Goal: Task Accomplishment & Management: Complete application form

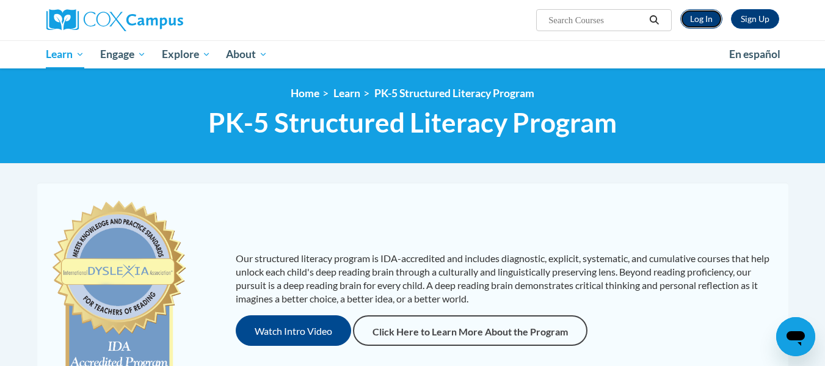
click at [708, 24] on link "Log In" at bounding box center [702, 19] width 42 height 20
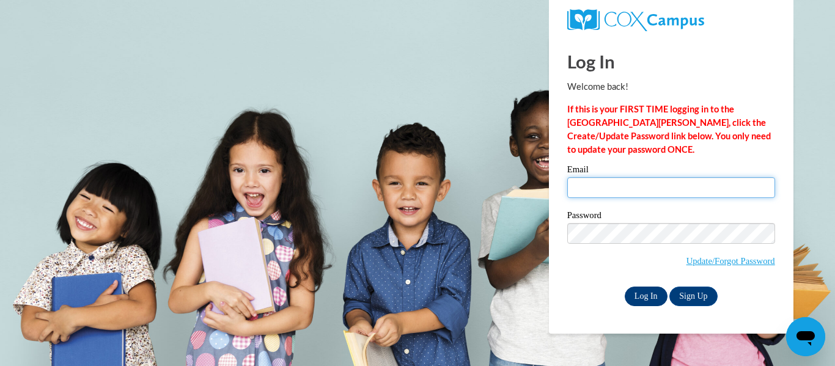
type input "ehrenbst@wauwatosa.k12.wi.us"
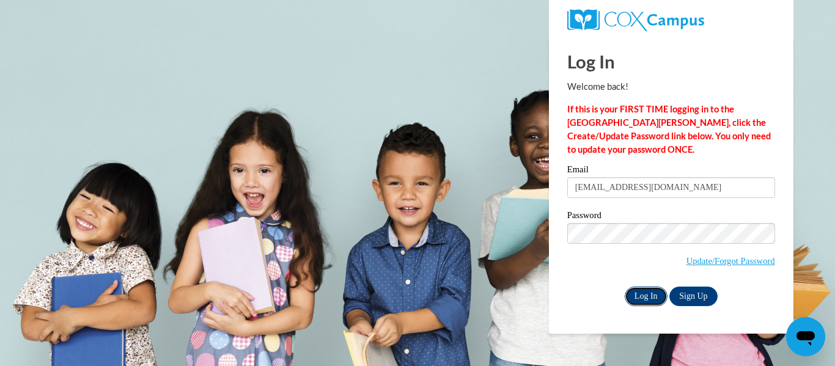
click at [648, 288] on input "Log In" at bounding box center [645, 297] width 43 height 20
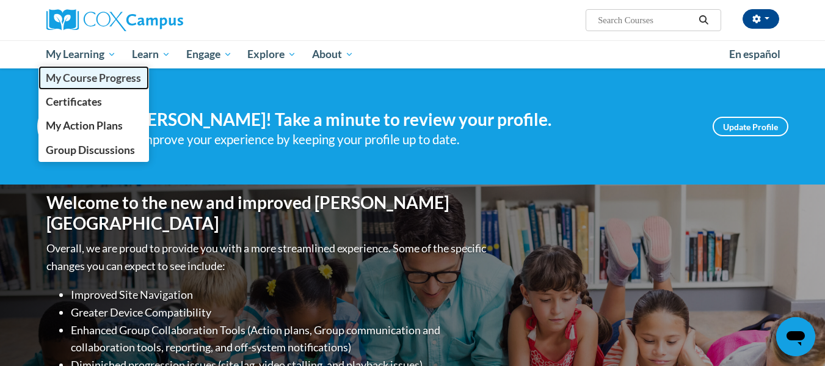
click at [89, 82] on span "My Course Progress" at bounding box center [93, 77] width 95 height 13
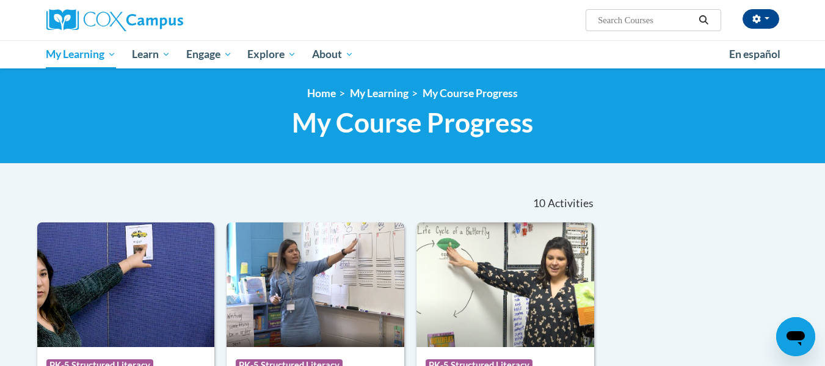
click at [141, 199] on nav "«« « 1-10 » »» 10 Activities CEUs" at bounding box center [316, 203] width 577 height 38
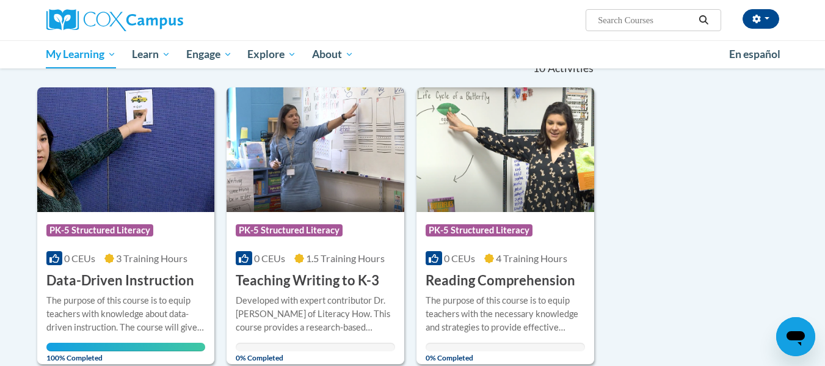
scroll to position [168, 0]
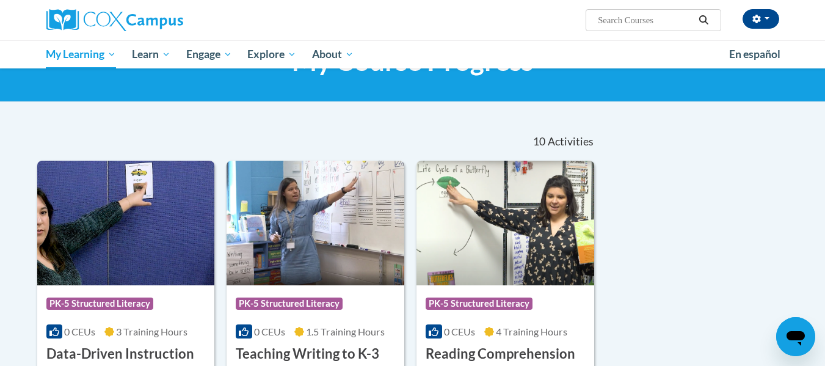
scroll to position [61, 0]
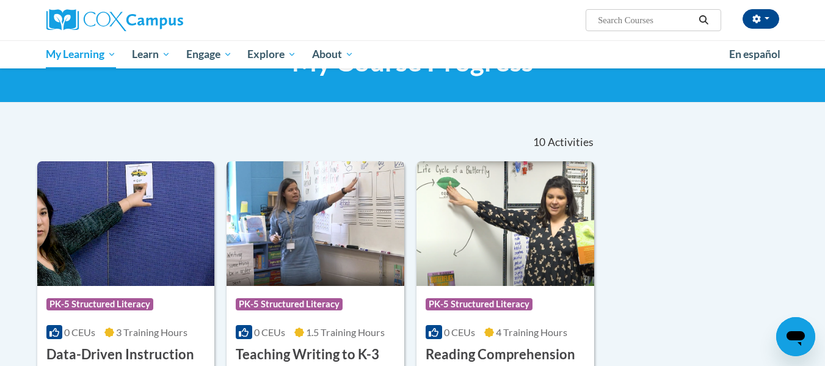
click at [300, 230] on img at bounding box center [316, 223] width 178 height 125
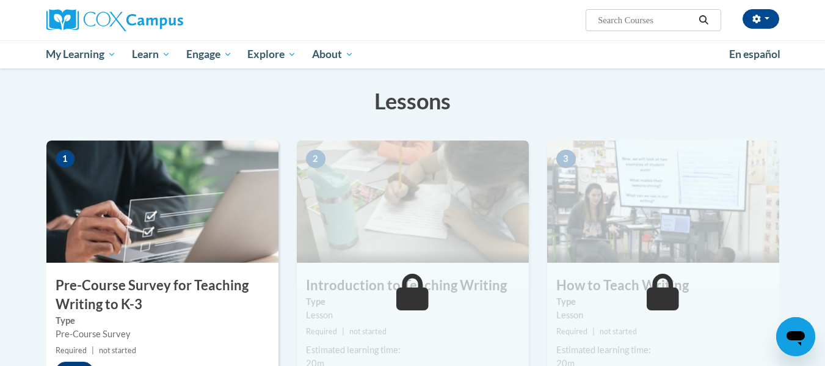
scroll to position [179, 0]
click at [187, 226] on img at bounding box center [162, 201] width 232 height 122
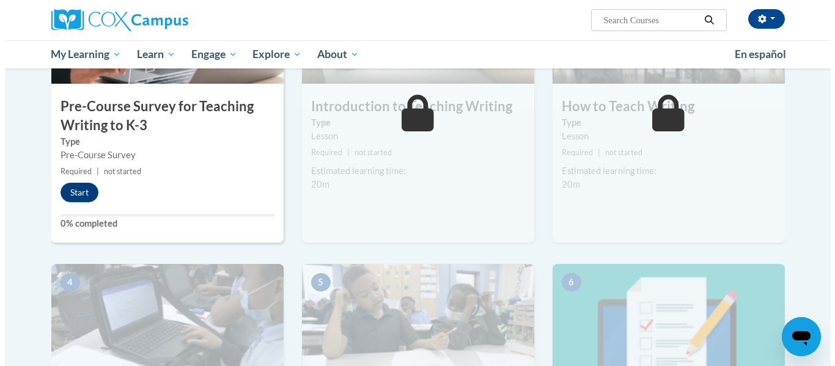
scroll to position [360, 0]
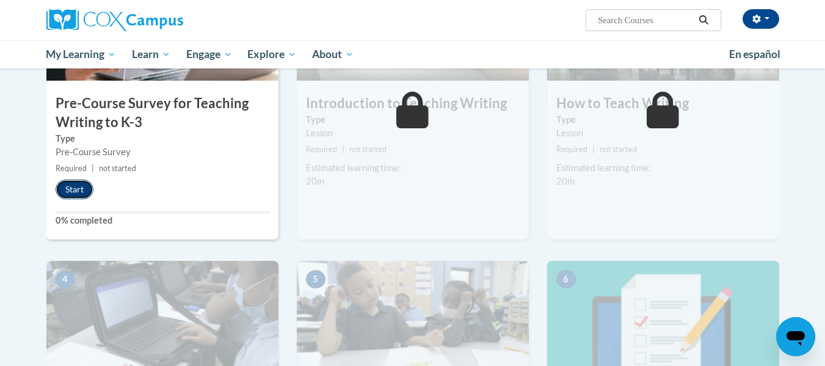
click at [68, 183] on button "Start" at bounding box center [75, 190] width 38 height 20
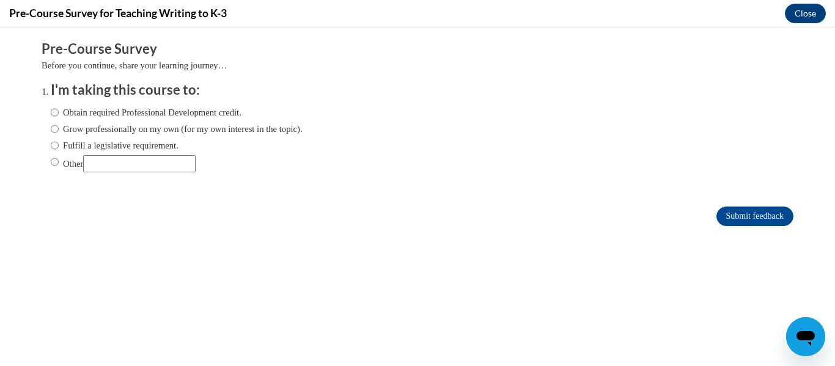
scroll to position [0, 0]
click at [68, 144] on label "Fulfill a legislative requirement." at bounding box center [115, 145] width 128 height 13
click at [59, 144] on input "Fulfill a legislative requirement." at bounding box center [55, 145] width 8 height 13
radio input "true"
click at [761, 217] on input "Submit feedback" at bounding box center [754, 216] width 77 height 20
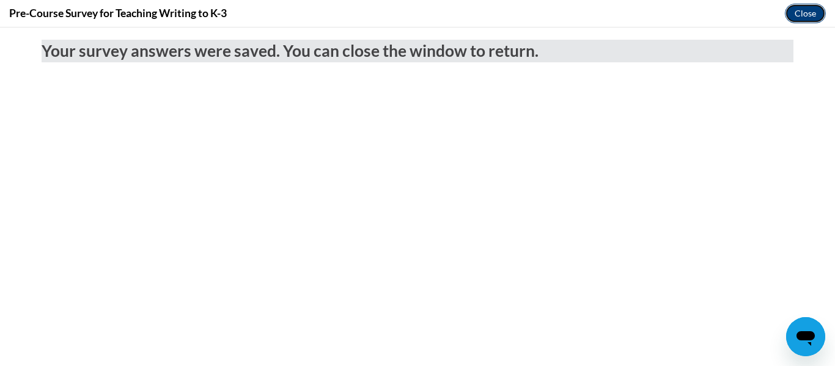
click at [801, 17] on button "Close" at bounding box center [804, 14] width 41 height 20
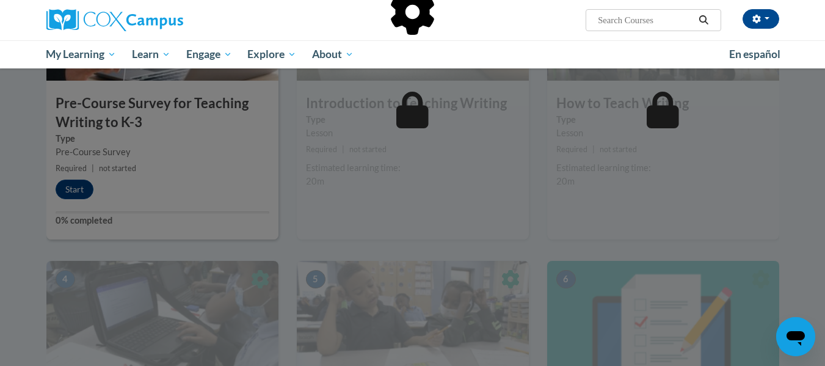
click at [384, 183] on div at bounding box center [412, 74] width 733 height 232
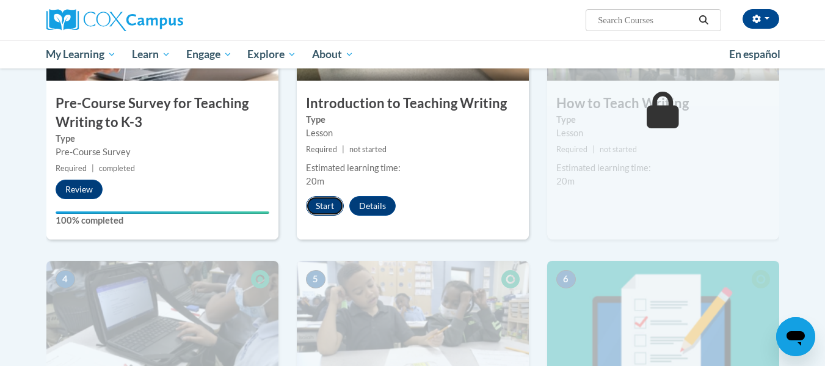
click at [336, 203] on button "Start" at bounding box center [325, 206] width 38 height 20
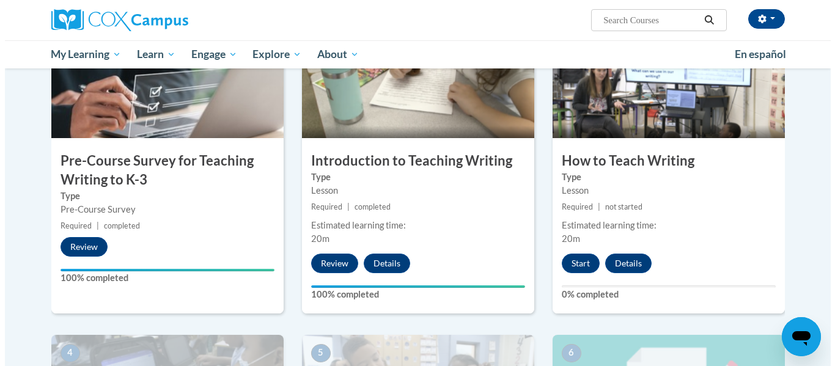
scroll to position [304, 0]
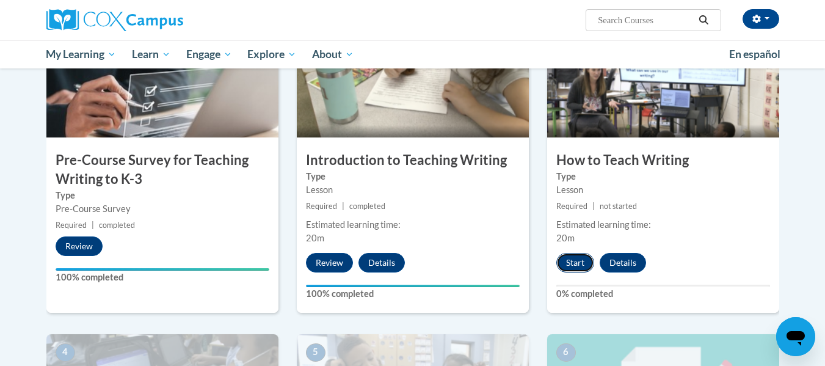
click at [574, 261] on button "Start" at bounding box center [576, 263] width 38 height 20
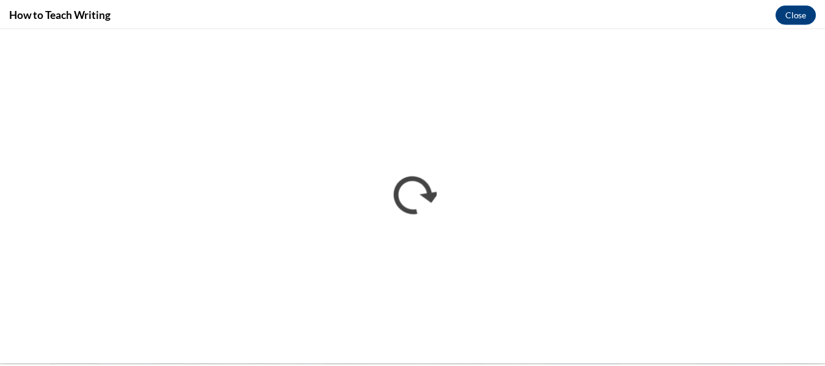
scroll to position [0, 0]
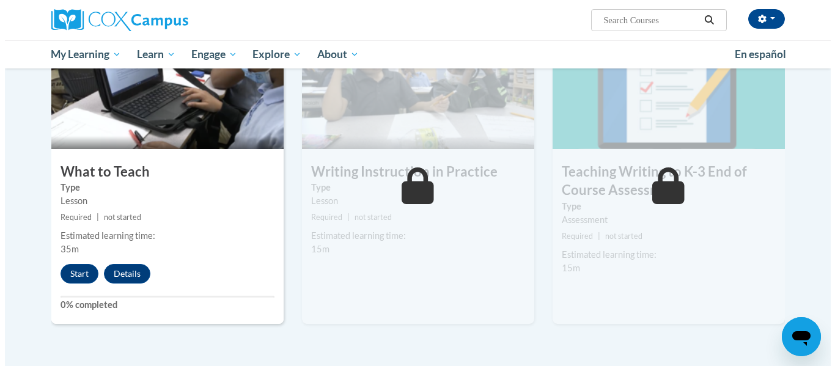
scroll to position [638, 0]
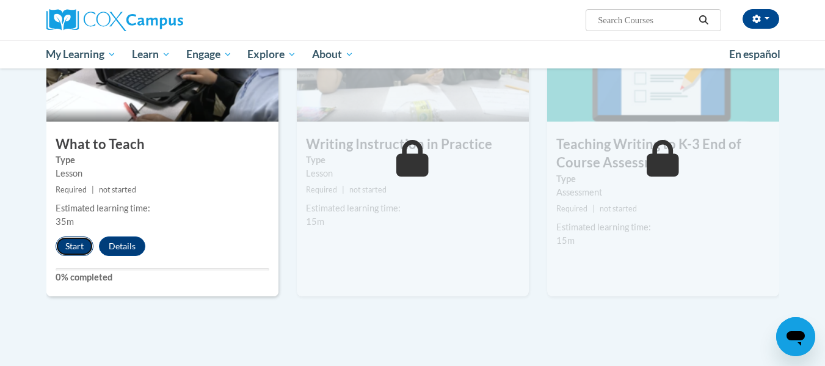
click at [78, 254] on button "Start" at bounding box center [75, 246] width 38 height 20
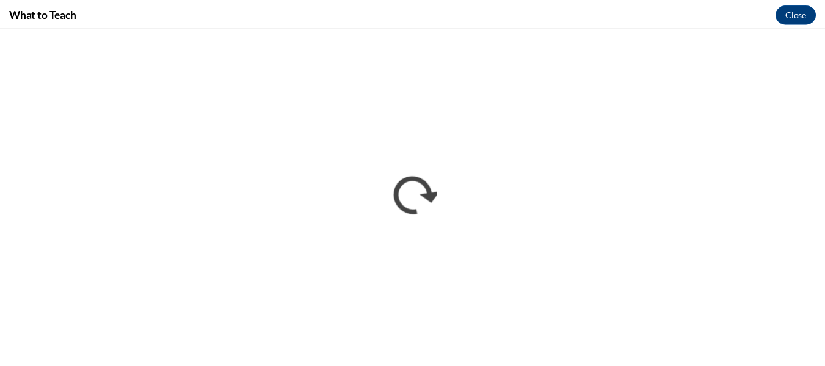
scroll to position [0, 0]
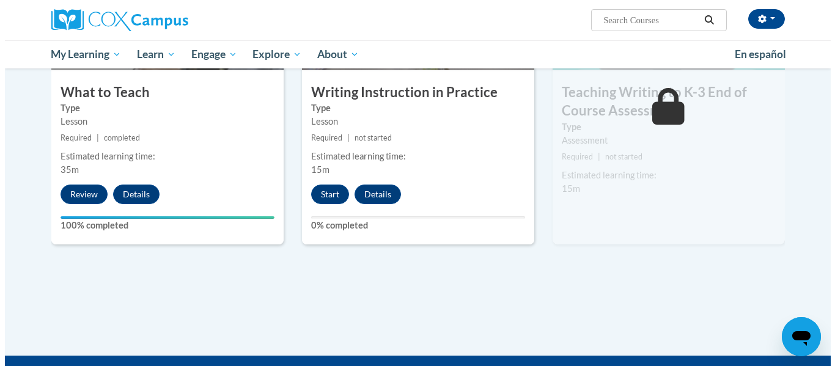
scroll to position [693, 0]
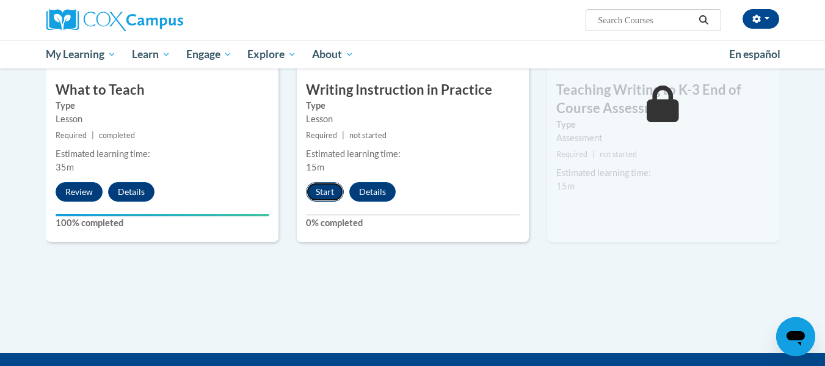
click at [323, 194] on button "Start" at bounding box center [325, 192] width 38 height 20
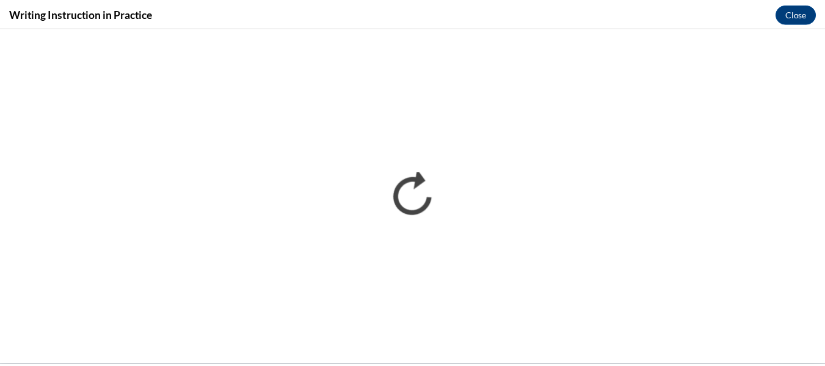
scroll to position [0, 0]
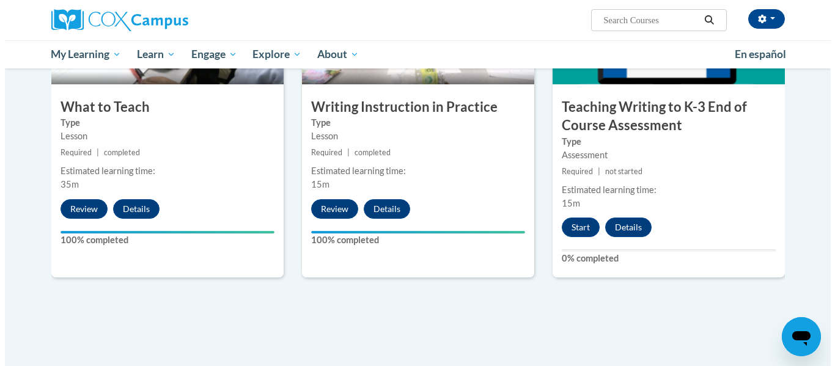
scroll to position [675, 0]
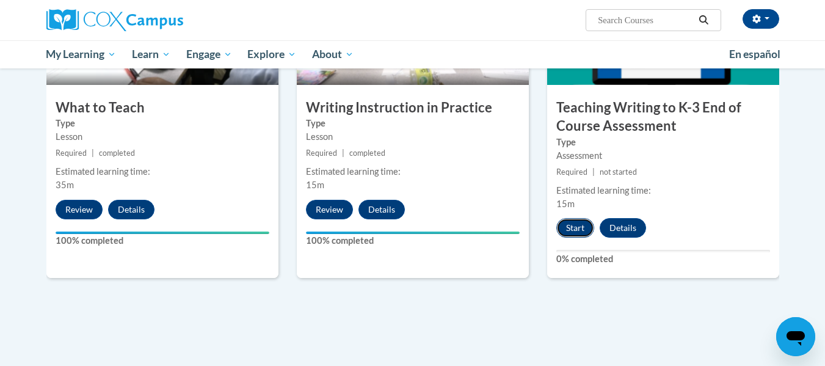
click at [573, 222] on button "Start" at bounding box center [576, 228] width 38 height 20
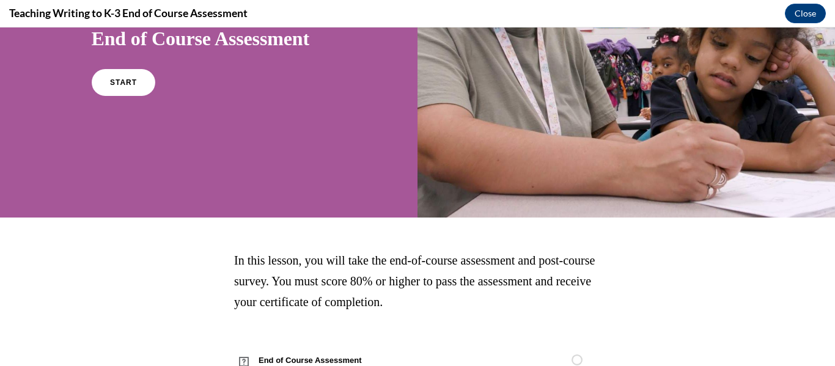
scroll to position [147, 0]
click at [131, 84] on span "START" at bounding box center [123, 82] width 28 height 9
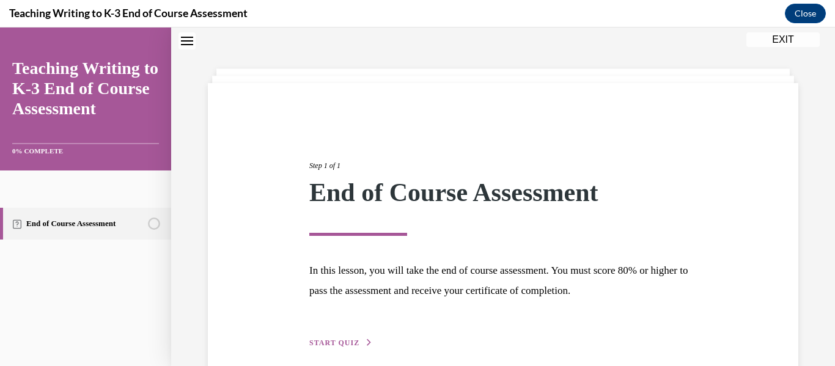
scroll to position [95, 0]
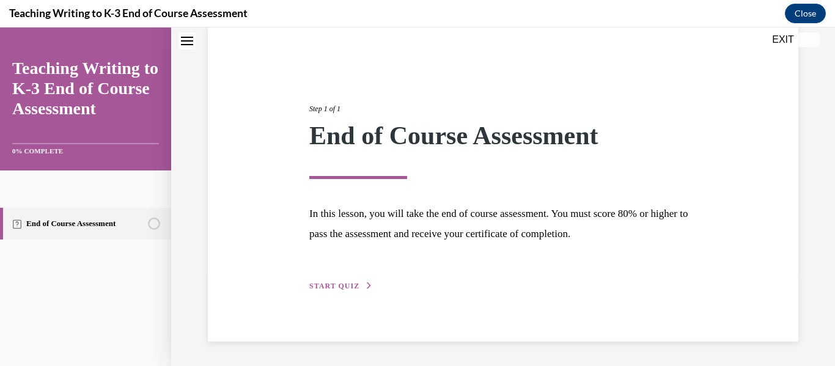
click at [340, 291] on div "Step 1 of 1 End of Course Assessment In this lesson, you will take the end of c…" at bounding box center [503, 183] width 406 height 217
click at [338, 288] on span "START QUIZ" at bounding box center [334, 286] width 50 height 9
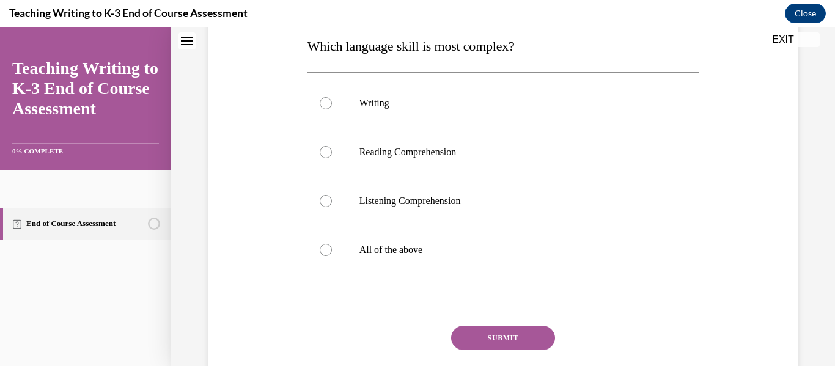
scroll to position [200, 0]
click at [426, 232] on label "All of the above" at bounding box center [503, 249] width 392 height 49
click at [332, 243] on input "All of the above" at bounding box center [326, 249] width 12 height 12
radio input "true"
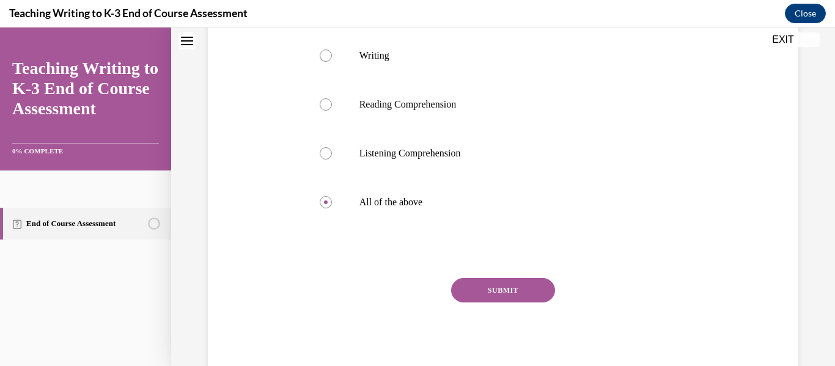
click at [494, 290] on button "SUBMIT" at bounding box center [503, 290] width 104 height 24
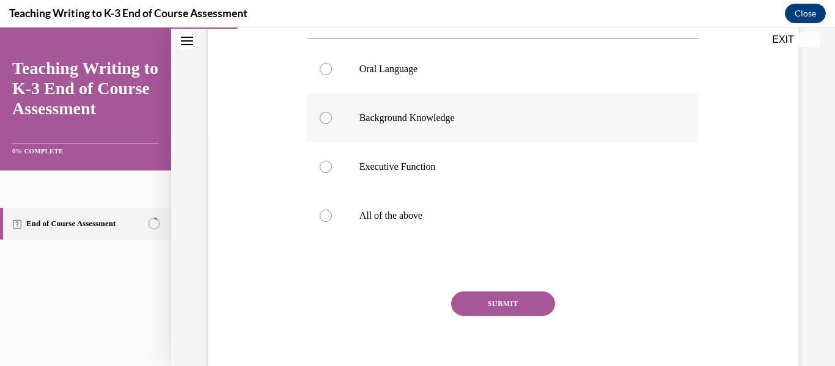
scroll to position [234, 0]
click at [435, 200] on label "All of the above" at bounding box center [503, 215] width 392 height 49
click at [332, 210] on input "All of the above" at bounding box center [326, 216] width 12 height 12
radio input "true"
click at [494, 304] on button "SUBMIT" at bounding box center [503, 303] width 104 height 24
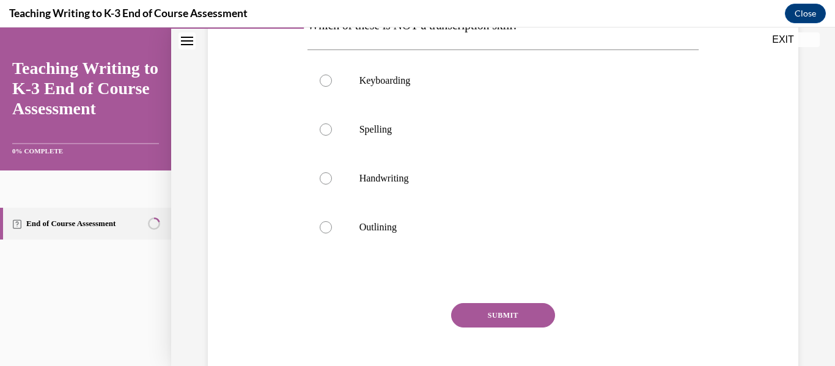
scroll to position [221, 0]
click at [439, 97] on label "Keyboarding" at bounding box center [503, 80] width 392 height 49
click at [332, 86] on input "Keyboarding" at bounding box center [326, 80] width 12 height 12
radio input "true"
click at [500, 312] on button "SUBMIT" at bounding box center [503, 314] width 104 height 24
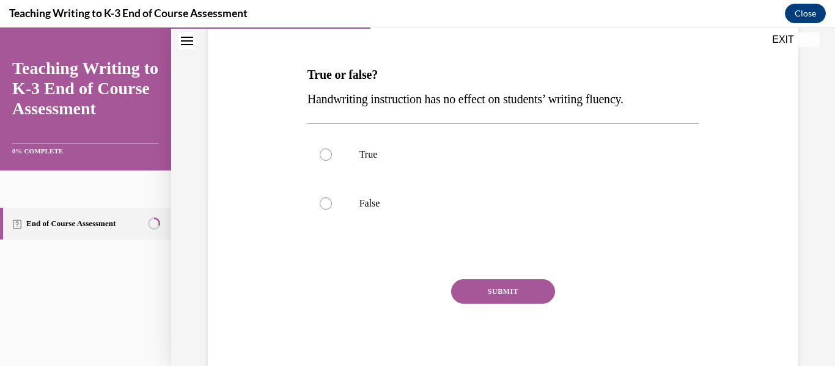
scroll to position [172, 0]
click at [453, 198] on p "False" at bounding box center [513, 202] width 309 height 12
click at [332, 198] on input "False" at bounding box center [326, 202] width 12 height 12
radio input "true"
click at [491, 269] on div "Question 04/10 True or false? Handwriting instruction has no effect on students…" at bounding box center [503, 188] width 392 height 380
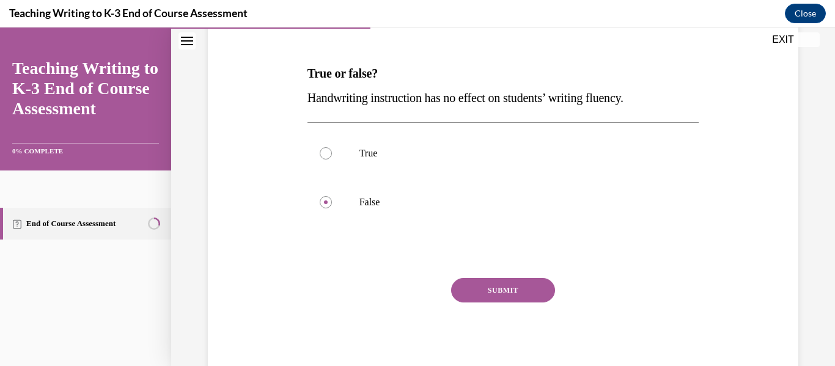
click at [528, 296] on button "SUBMIT" at bounding box center [503, 290] width 104 height 24
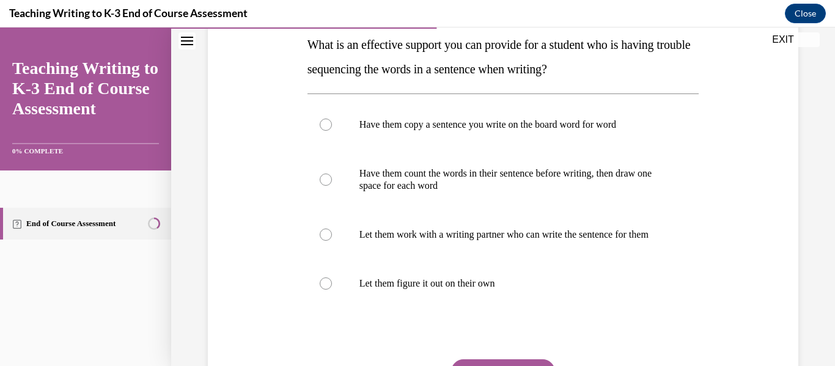
scroll to position [201, 0]
click at [463, 126] on p "Have them copy a sentence you write on the board word for word" at bounding box center [513, 124] width 309 height 12
click at [332, 126] on input "Have them copy a sentence you write on the board word for word" at bounding box center [326, 124] width 12 height 12
radio input "true"
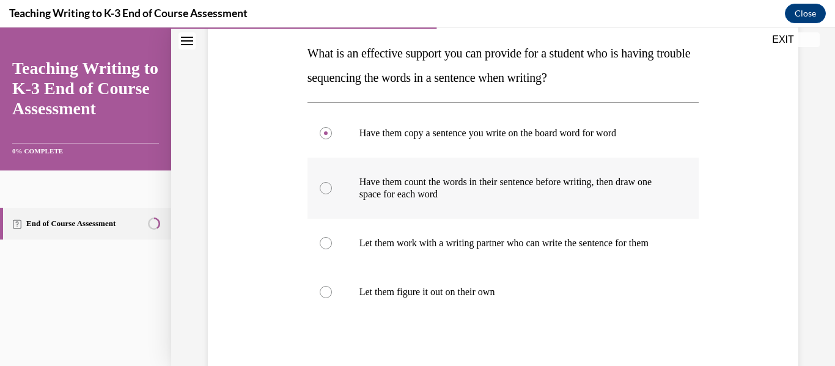
scroll to position [191, 0]
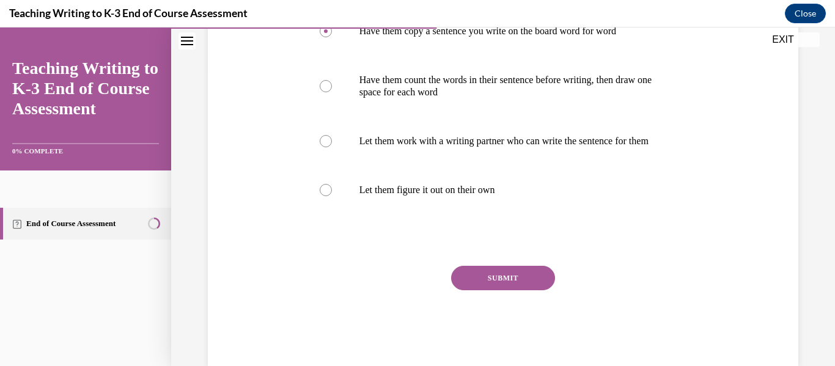
click at [491, 290] on button "SUBMIT" at bounding box center [503, 278] width 104 height 24
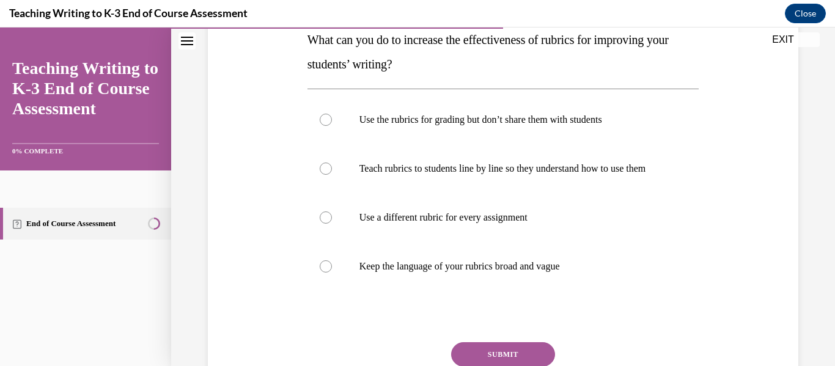
scroll to position [205, 0]
click at [500, 174] on p "Teach rubrics to students line by line so they understand how to use them" at bounding box center [513, 169] width 309 height 12
click at [332, 174] on input "Teach rubrics to students line by line so they understand how to use them" at bounding box center [326, 169] width 12 height 12
radio input "true"
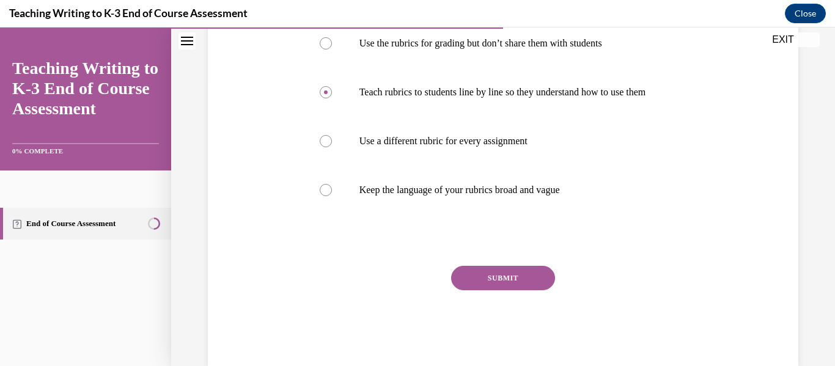
click at [472, 290] on button "SUBMIT" at bounding box center [503, 278] width 104 height 24
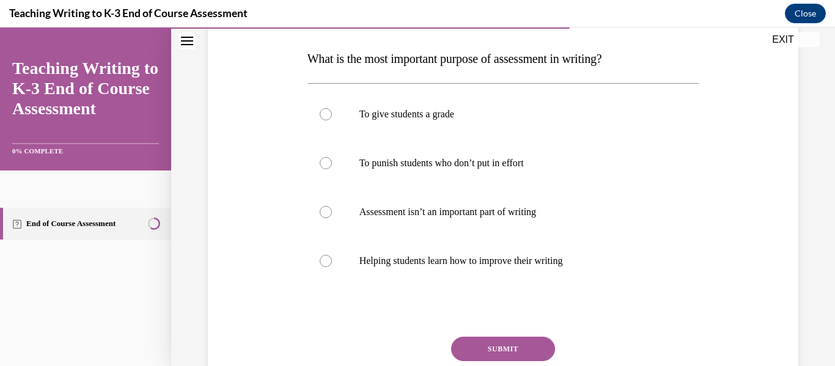
scroll to position [210, 0]
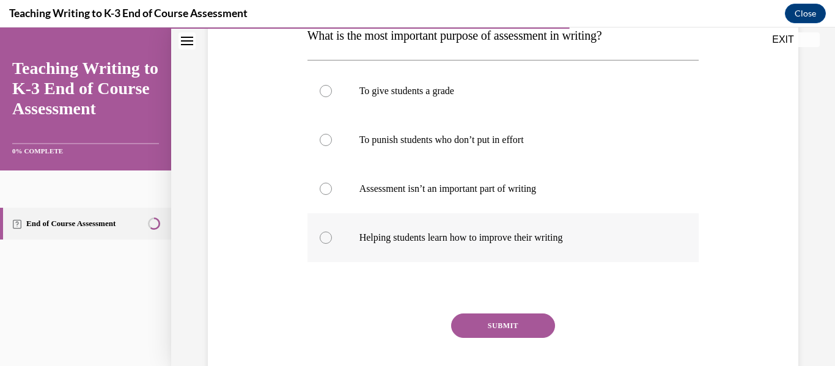
click at [500, 244] on label "Helping students learn how to improve their writing" at bounding box center [503, 237] width 392 height 49
click at [332, 244] on input "Helping students learn how to improve their writing" at bounding box center [326, 238] width 12 height 12
radio input "true"
click at [505, 330] on button "SUBMIT" at bounding box center [503, 325] width 104 height 24
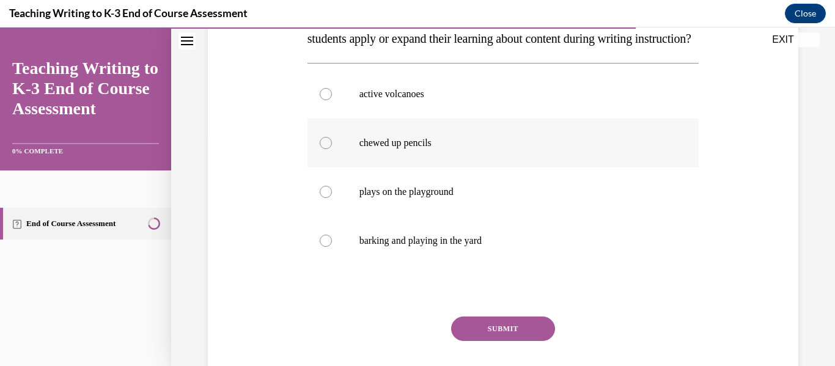
scroll to position [233, 0]
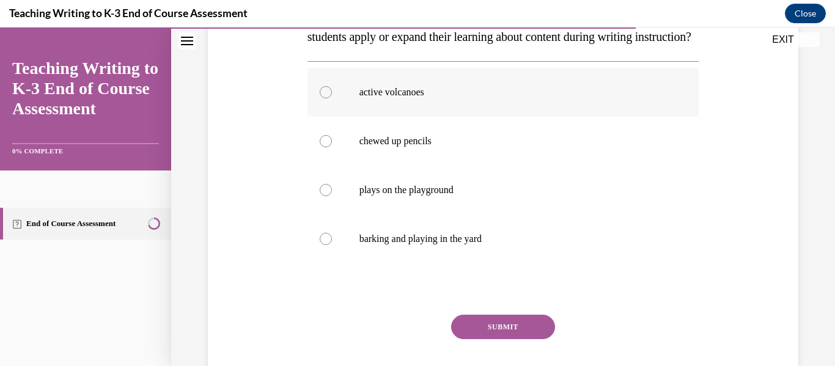
click at [410, 117] on label "active volcanoes" at bounding box center [503, 92] width 392 height 49
click at [332, 98] on input "active volcanoes" at bounding box center [326, 92] width 12 height 12
radio input "true"
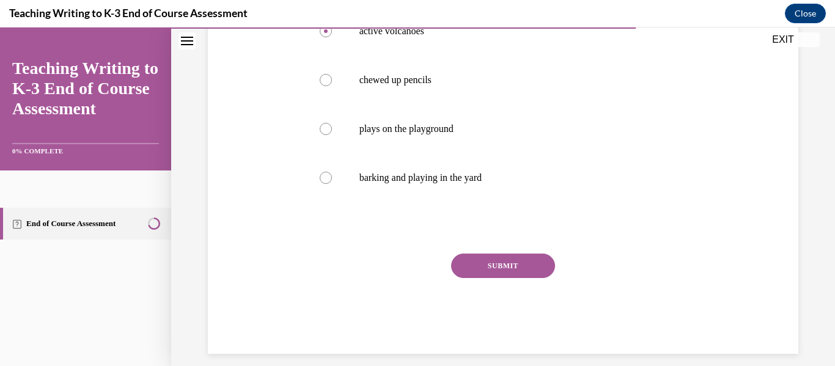
click at [497, 278] on button "SUBMIT" at bounding box center [503, 266] width 104 height 24
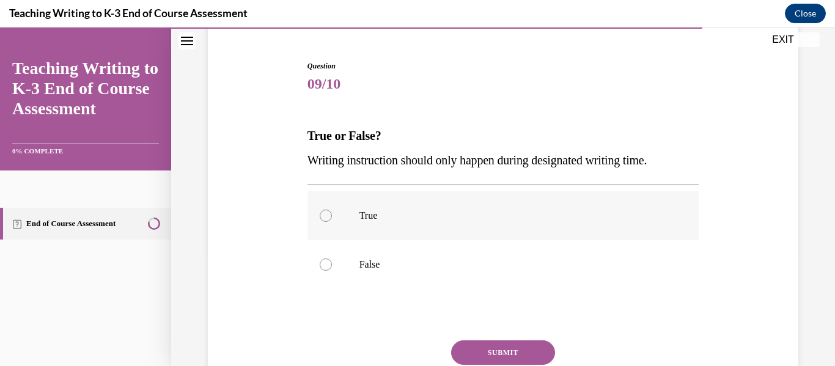
scroll to position [172, 0]
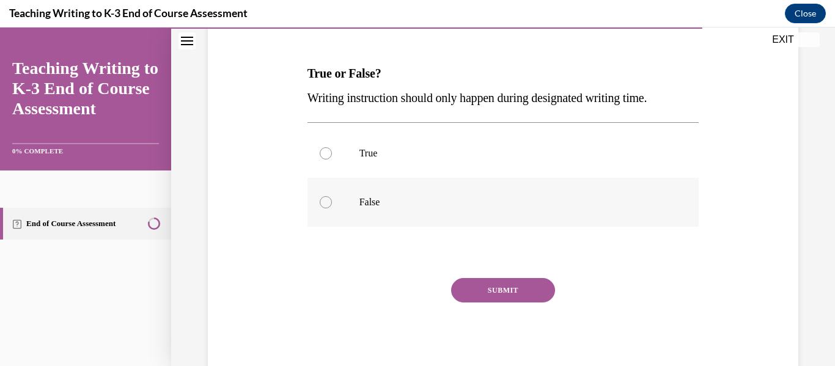
click at [423, 225] on label "False" at bounding box center [503, 202] width 392 height 49
click at [332, 208] on input "False" at bounding box center [326, 202] width 12 height 12
radio input "true"
click at [496, 290] on button "SUBMIT" at bounding box center [503, 290] width 104 height 24
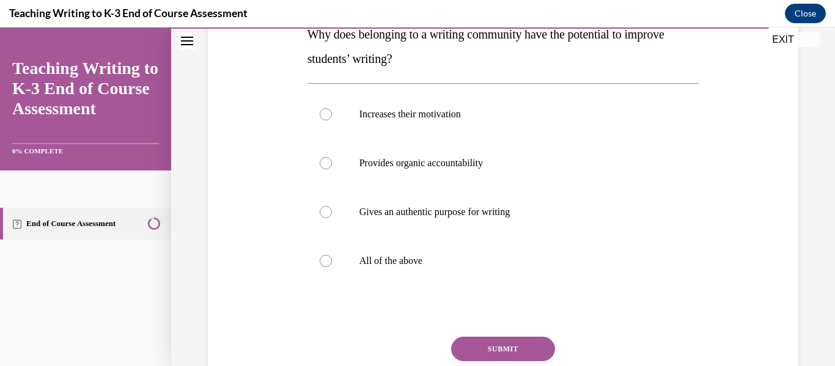
scroll to position [211, 0]
click at [439, 247] on label "All of the above" at bounding box center [503, 260] width 392 height 49
click at [332, 254] on input "All of the above" at bounding box center [326, 260] width 12 height 12
radio input "true"
click at [482, 349] on button "SUBMIT" at bounding box center [503, 348] width 104 height 24
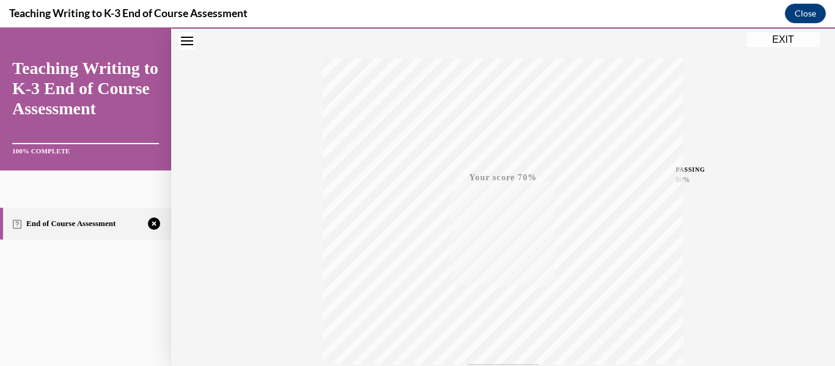
scroll to position [288, 0]
click at [495, 294] on icon "button" at bounding box center [502, 291] width 43 height 13
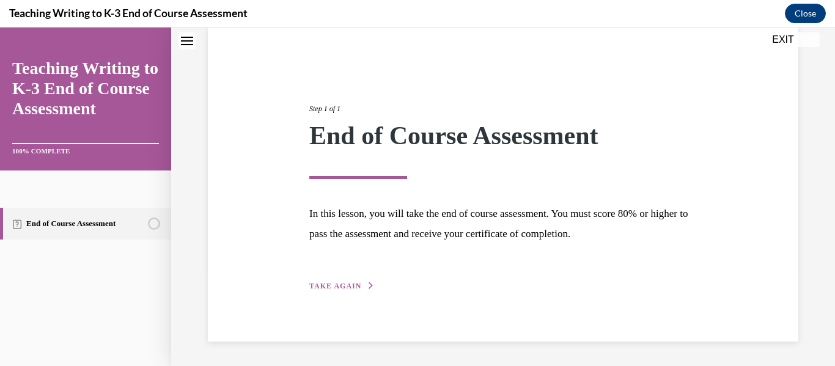
click at [336, 279] on div "Step 1 of 1 End of Course Assessment In this lesson, you will take the end of c…" at bounding box center [503, 183] width 406 height 217
click at [337, 279] on div "Step 1 of 1 End of Course Assessment In this lesson, you will take the end of c…" at bounding box center [503, 183] width 406 height 217
click at [345, 280] on button "TAKE AGAIN" at bounding box center [341, 285] width 65 height 11
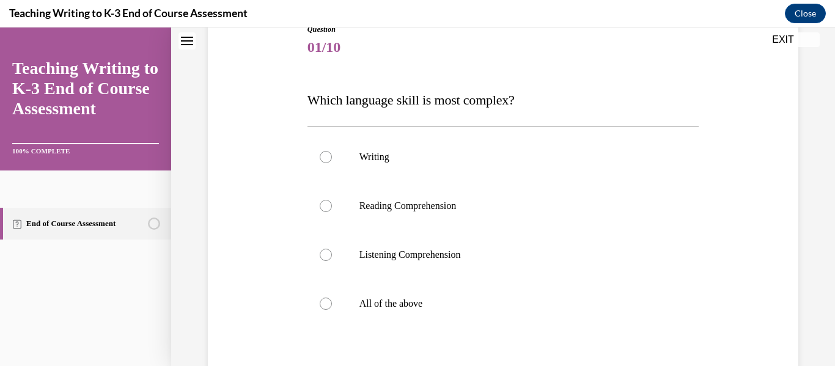
scroll to position [150, 0]
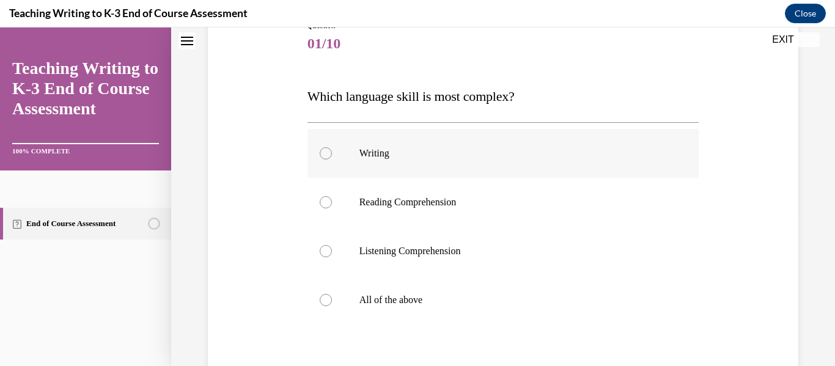
click at [394, 165] on label "Writing" at bounding box center [503, 153] width 392 height 49
click at [332, 159] on input "Writing" at bounding box center [326, 153] width 12 height 12
radio input "true"
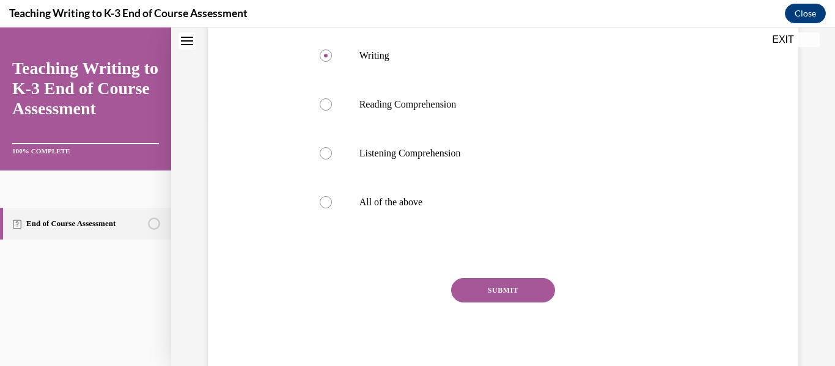
click at [495, 285] on button "SUBMIT" at bounding box center [503, 290] width 104 height 24
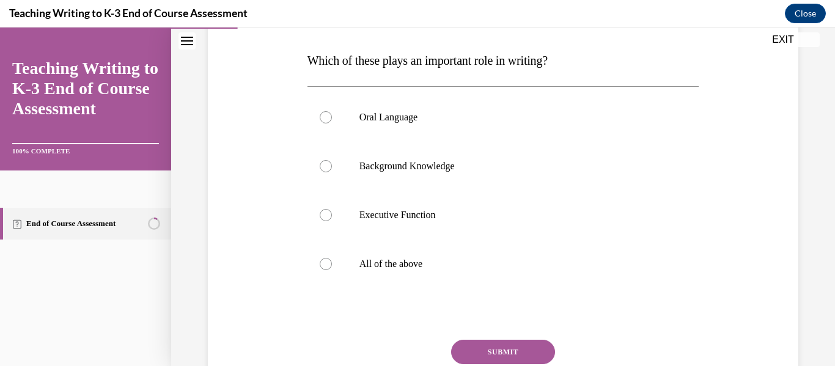
scroll to position [188, 0]
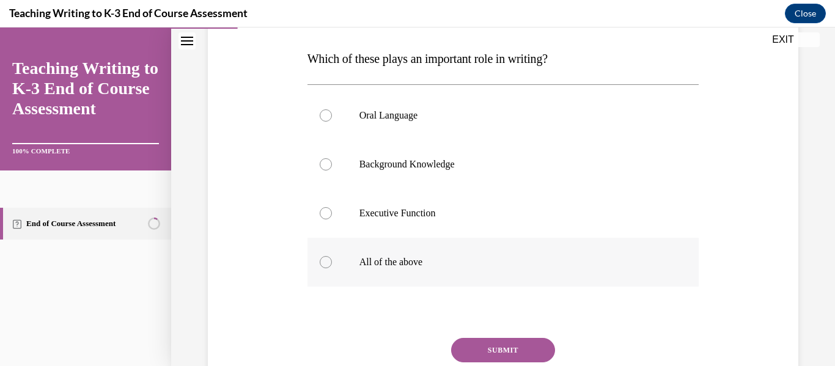
click at [459, 255] on label "All of the above" at bounding box center [503, 262] width 392 height 49
click at [332, 256] on input "All of the above" at bounding box center [326, 262] width 12 height 12
radio input "true"
click at [494, 346] on button "SUBMIT" at bounding box center [503, 350] width 104 height 24
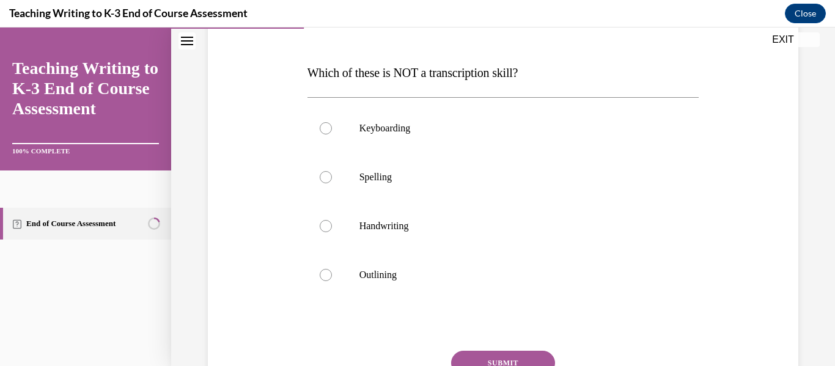
scroll to position [179, 0]
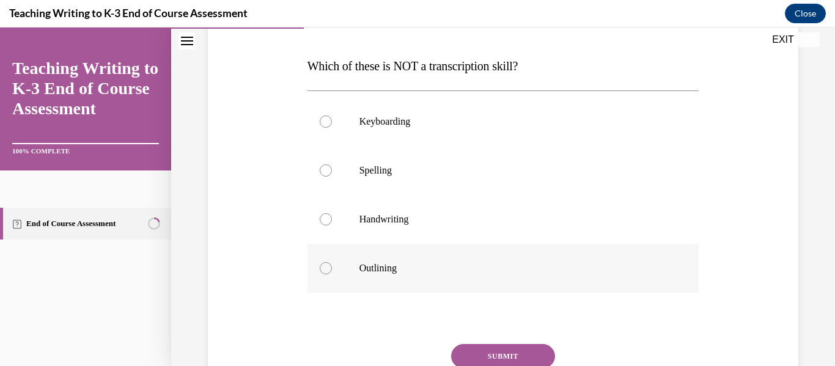
click at [410, 258] on label "Outlining" at bounding box center [503, 268] width 392 height 49
click at [332, 262] on input "Outlining" at bounding box center [326, 268] width 12 height 12
radio input "true"
click at [496, 354] on button "SUBMIT" at bounding box center [503, 356] width 104 height 24
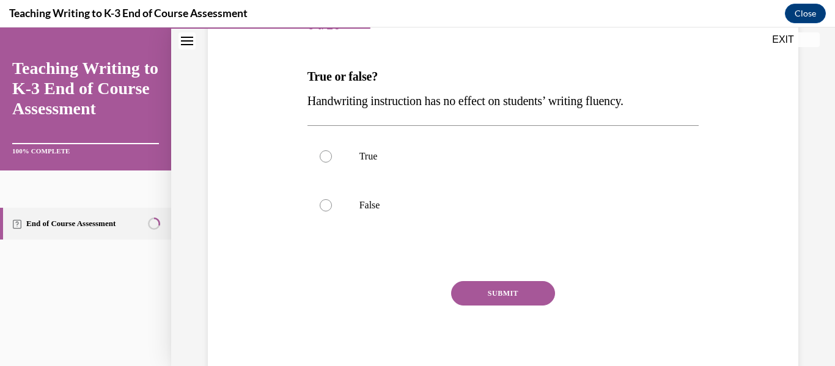
scroll to position [169, 0]
click at [428, 203] on p "False" at bounding box center [513, 205] width 309 height 12
click at [332, 203] on input "False" at bounding box center [326, 205] width 12 height 12
radio input "true"
click at [491, 290] on button "SUBMIT" at bounding box center [503, 292] width 104 height 24
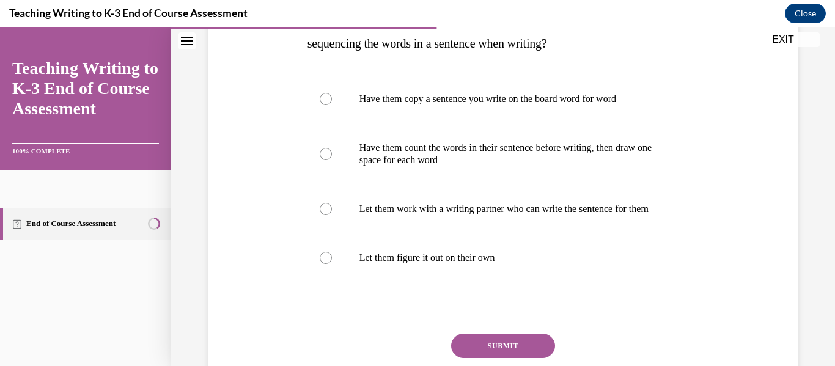
scroll to position [230, 0]
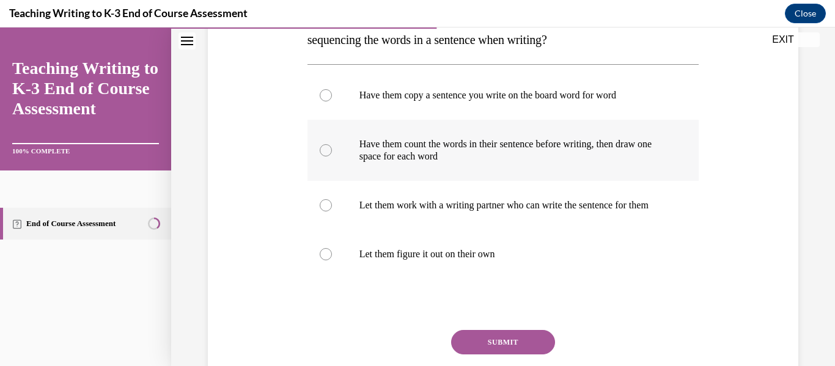
click at [429, 161] on p "Have them count the words in their sentence before writing, then draw one space…" at bounding box center [513, 150] width 309 height 24
click at [332, 156] on input "Have them count the words in their sentence before writing, then draw one space…" at bounding box center [326, 150] width 12 height 12
radio input "true"
click at [515, 352] on button "SUBMIT" at bounding box center [503, 342] width 104 height 24
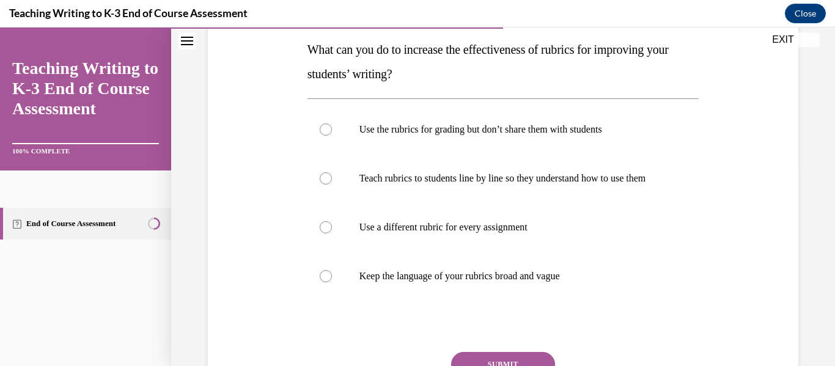
scroll to position [196, 0]
click at [434, 199] on label "Teach rubrics to students line by line so they understand how to use them" at bounding box center [503, 177] width 392 height 49
click at [332, 184] on input "Teach rubrics to students line by line so they understand how to use them" at bounding box center [326, 178] width 12 height 12
radio input "true"
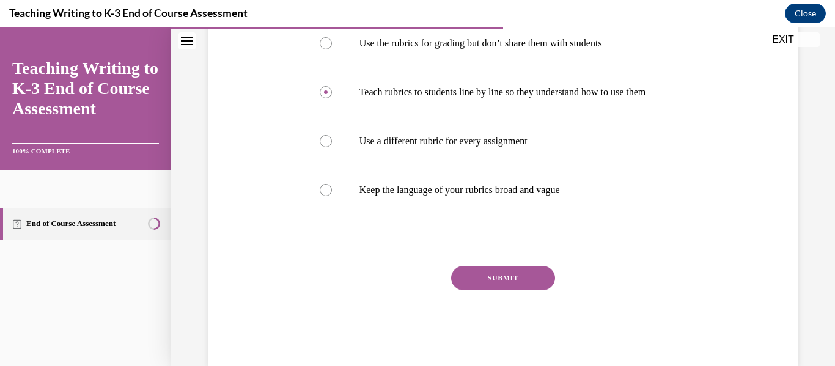
click at [492, 288] on button "SUBMIT" at bounding box center [503, 278] width 104 height 24
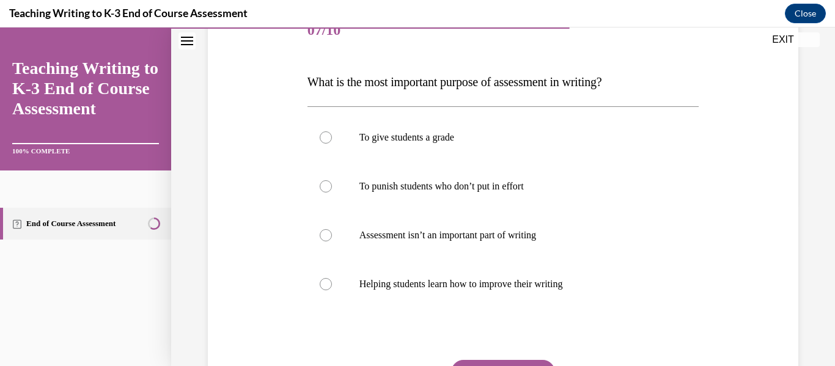
scroll to position [164, 0]
click at [497, 281] on p "Helping students learn how to improve their writing" at bounding box center [513, 283] width 309 height 12
click at [332, 281] on input "Helping students learn how to improve their writing" at bounding box center [326, 283] width 12 height 12
radio input "true"
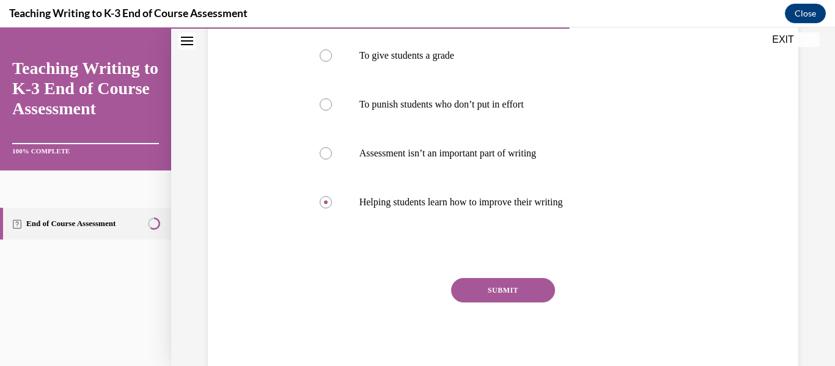
click at [496, 299] on button "SUBMIT" at bounding box center [503, 290] width 104 height 24
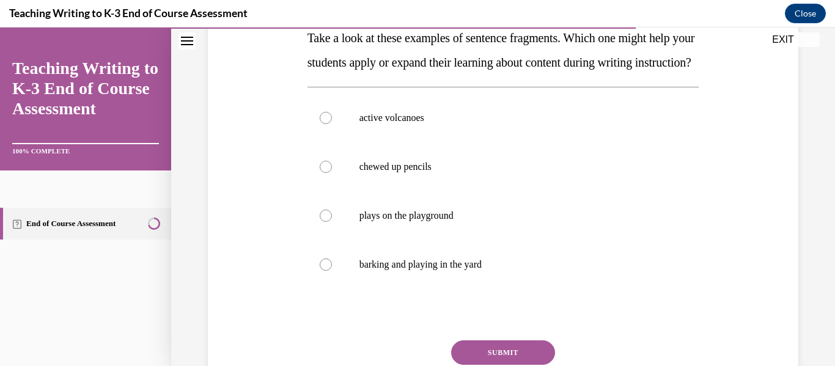
scroll to position [208, 0]
click at [405, 142] on label "active volcanoes" at bounding box center [503, 117] width 392 height 49
click at [332, 123] on input "active volcanoes" at bounding box center [326, 117] width 12 height 12
radio input "true"
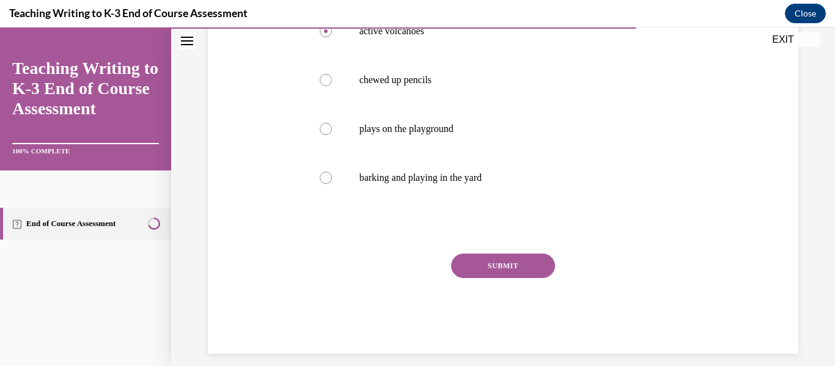
click at [456, 274] on div "Question 08/10 Take a look at these examples of sentence fragments. Which one m…" at bounding box center [503, 115] width 392 height 478
click at [474, 278] on button "SUBMIT" at bounding box center [503, 266] width 104 height 24
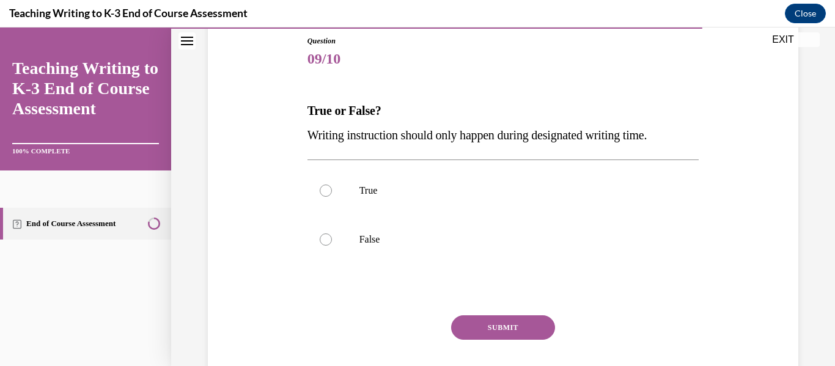
scroll to position [172, 0]
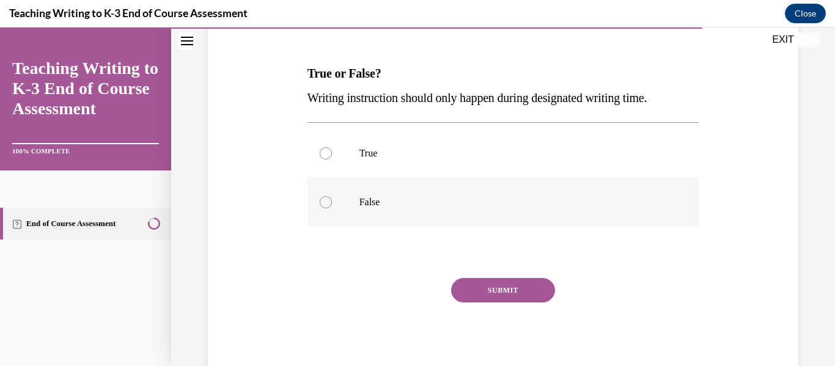
click at [416, 207] on p "False" at bounding box center [513, 202] width 309 height 12
click at [332, 207] on input "False" at bounding box center [326, 202] width 12 height 12
radio input "true"
click at [494, 299] on button "SUBMIT" at bounding box center [503, 290] width 104 height 24
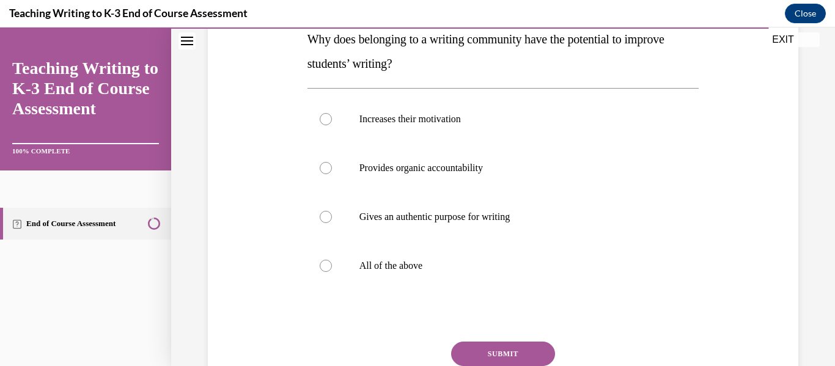
scroll to position [208, 0]
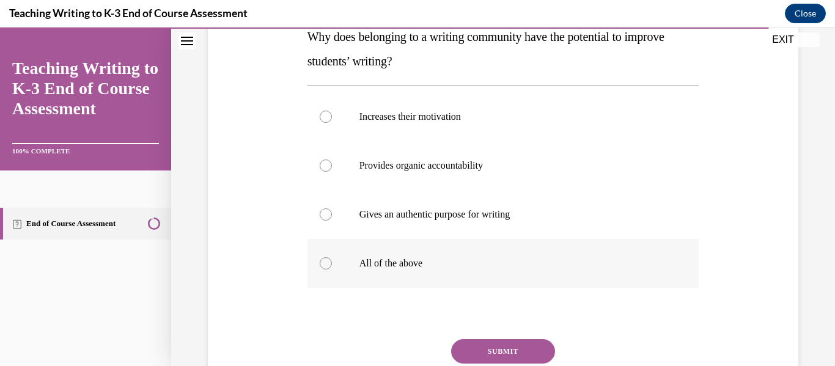
click at [425, 253] on label "All of the above" at bounding box center [503, 263] width 392 height 49
click at [332, 257] on input "All of the above" at bounding box center [326, 263] width 12 height 12
radio input "true"
click at [460, 348] on button "SUBMIT" at bounding box center [503, 351] width 104 height 24
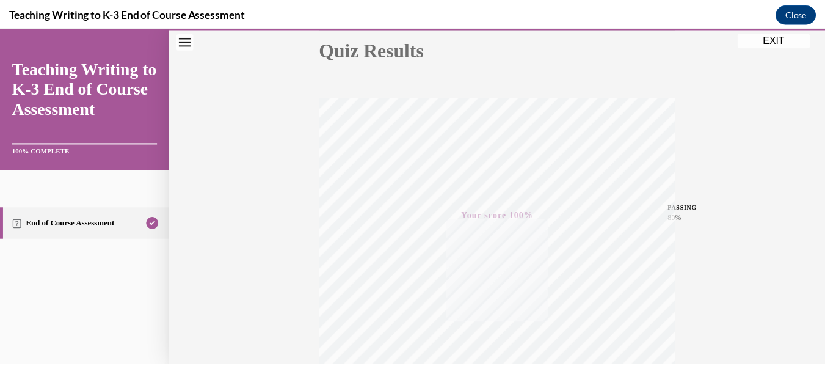
scroll to position [141, 0]
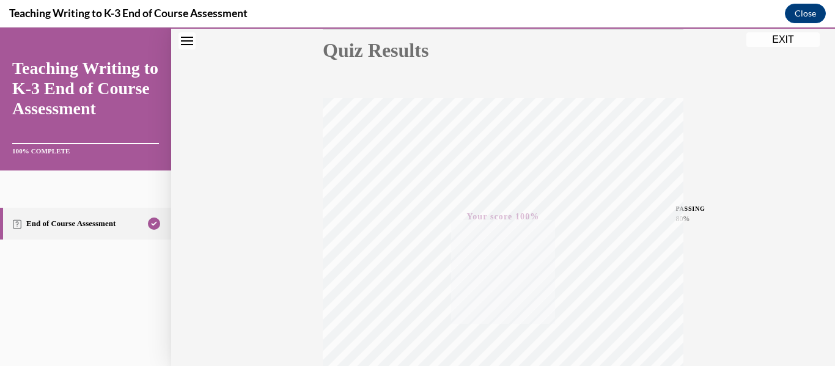
click at [783, 42] on button "EXIT" at bounding box center [782, 39] width 73 height 15
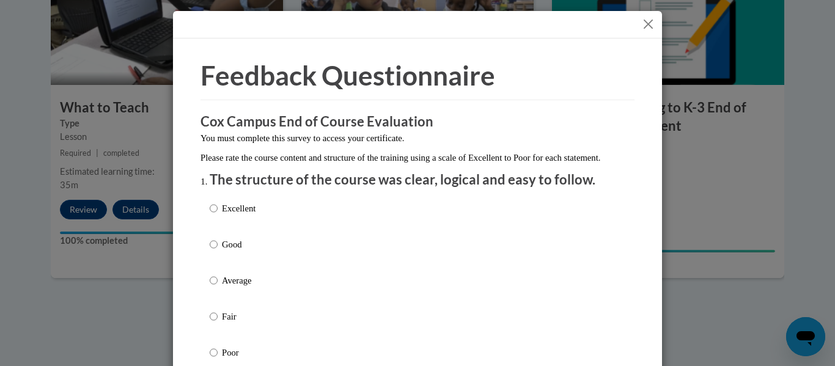
click at [641, 26] on button "Close" at bounding box center [647, 23] width 15 height 15
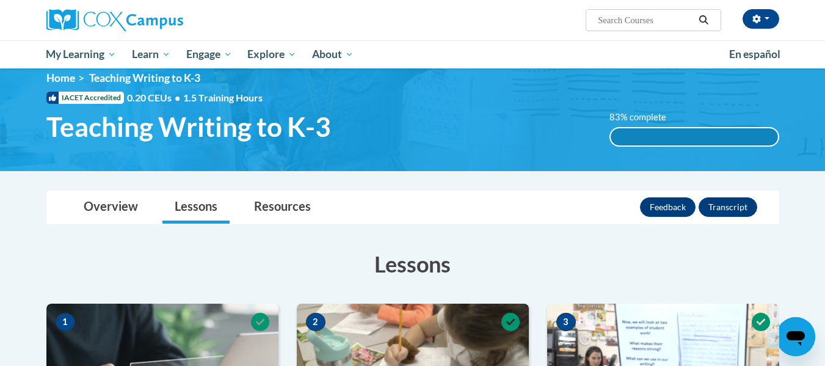
scroll to position [0, 0]
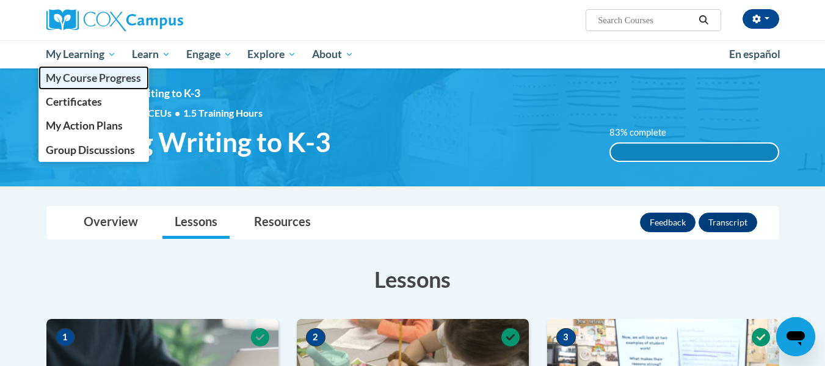
click at [89, 75] on span "My Course Progress" at bounding box center [93, 77] width 95 height 13
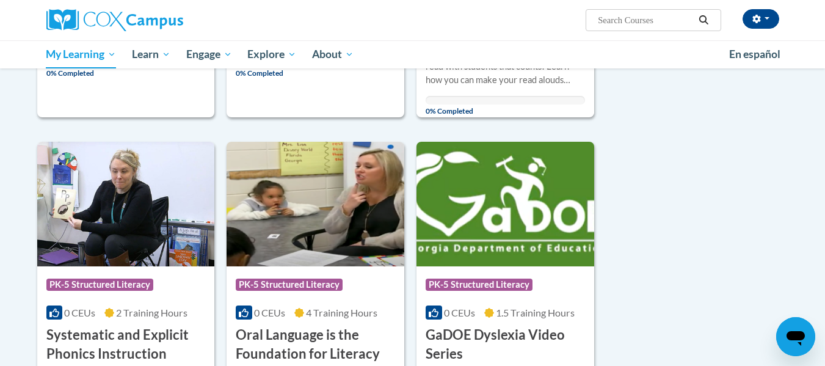
scroll to position [721, 0]
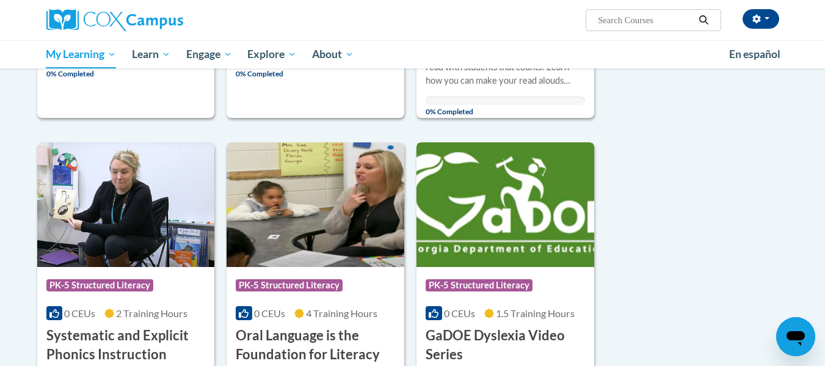
click at [536, 224] on img at bounding box center [506, 204] width 178 height 125
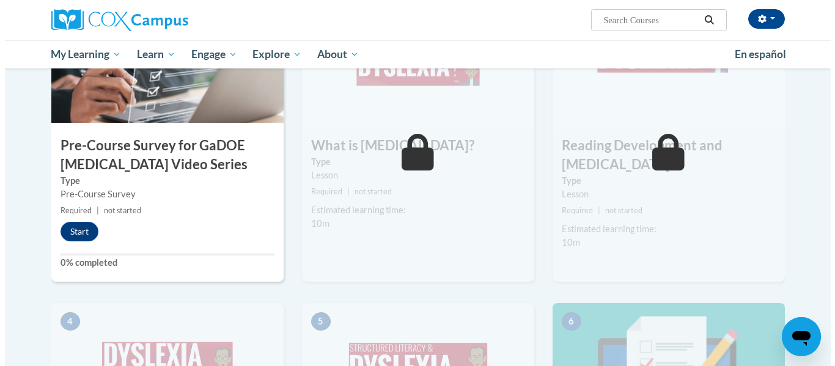
scroll to position [342, 0]
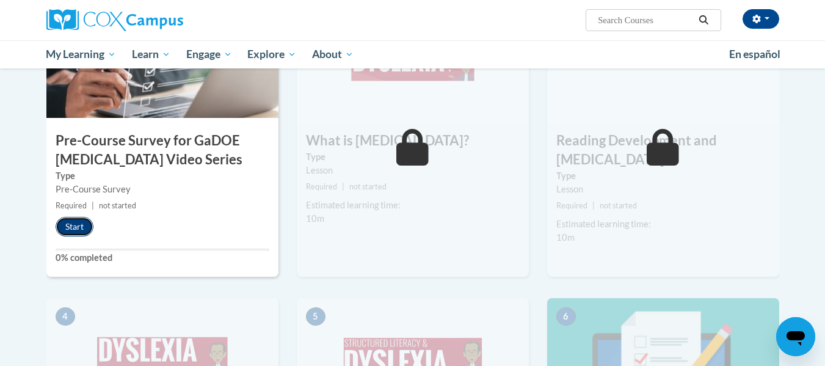
click at [68, 228] on button "Start" at bounding box center [75, 227] width 38 height 20
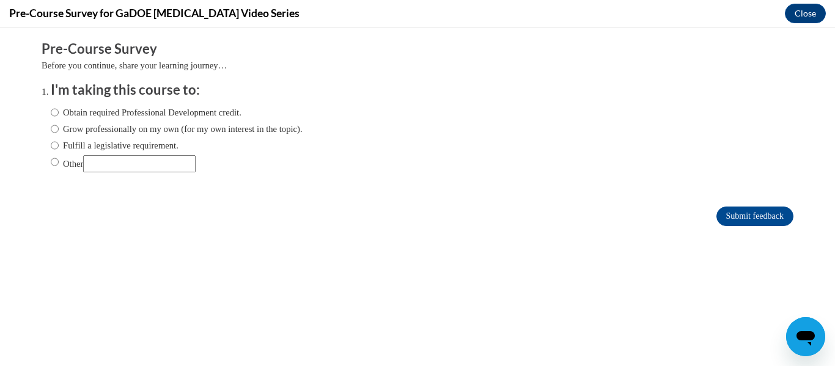
scroll to position [0, 0]
click at [128, 141] on label "Fulfill a legislative requirement." at bounding box center [115, 145] width 128 height 13
click at [59, 141] on input "Fulfill a legislative requirement." at bounding box center [55, 145] width 8 height 13
radio input "true"
click at [716, 208] on input "Submit feedback" at bounding box center [754, 216] width 77 height 20
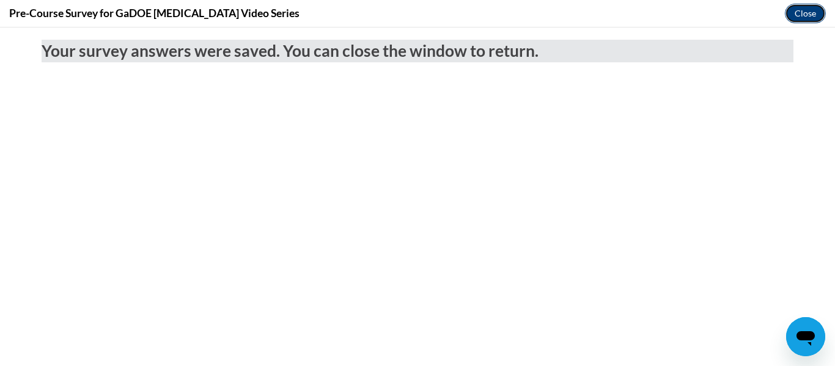
click at [808, 9] on button "Close" at bounding box center [804, 14] width 41 height 20
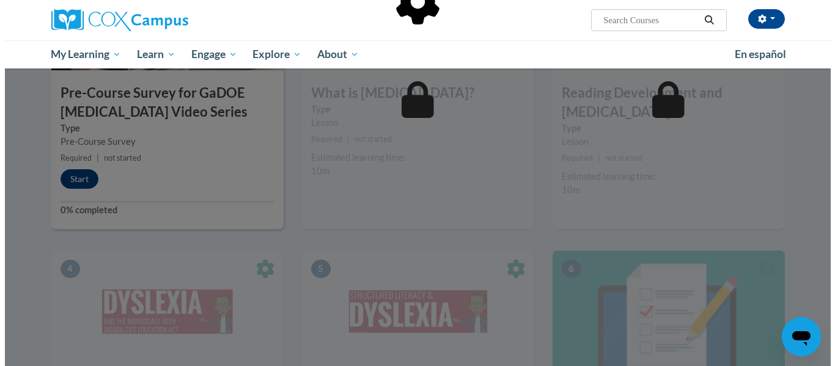
scroll to position [389, 0]
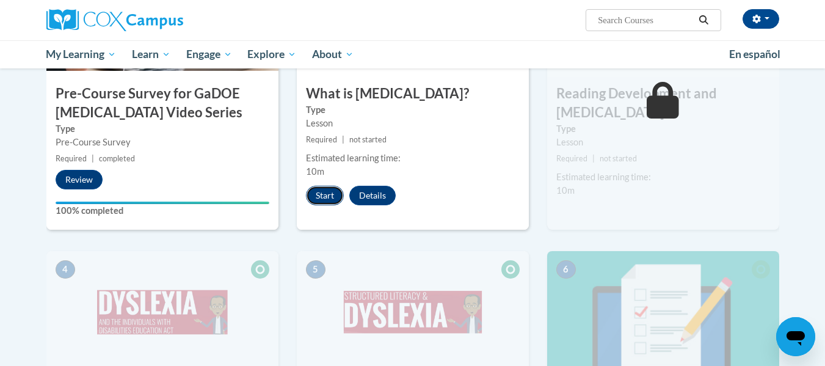
click at [329, 193] on button "Start" at bounding box center [325, 196] width 38 height 20
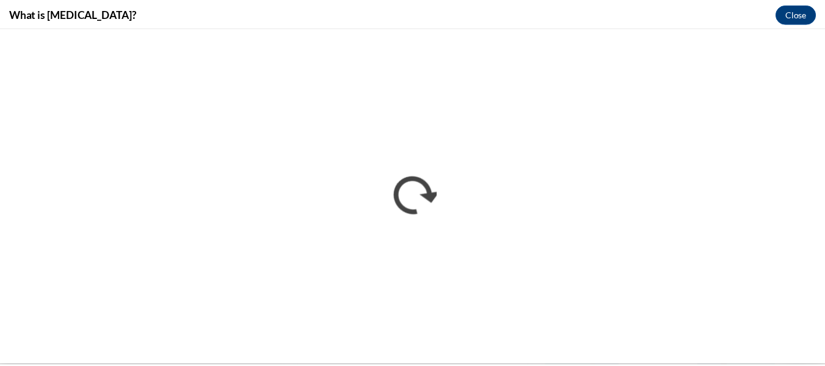
scroll to position [0, 0]
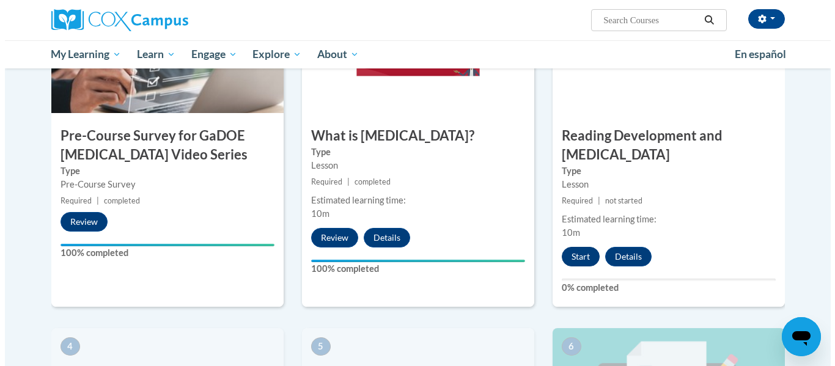
scroll to position [348, 0]
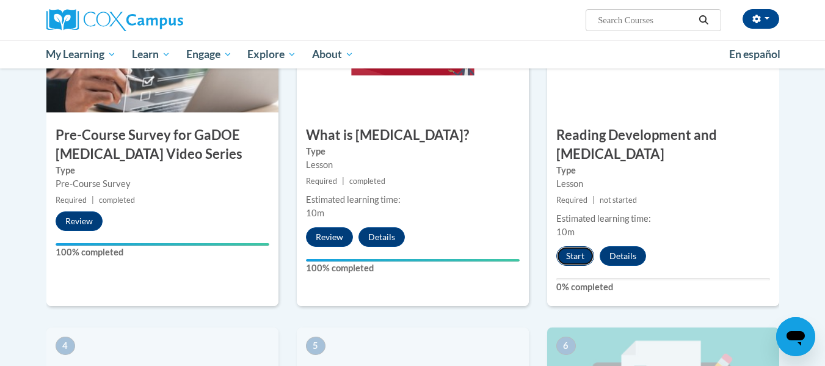
click at [572, 246] on button "Start" at bounding box center [576, 256] width 38 height 20
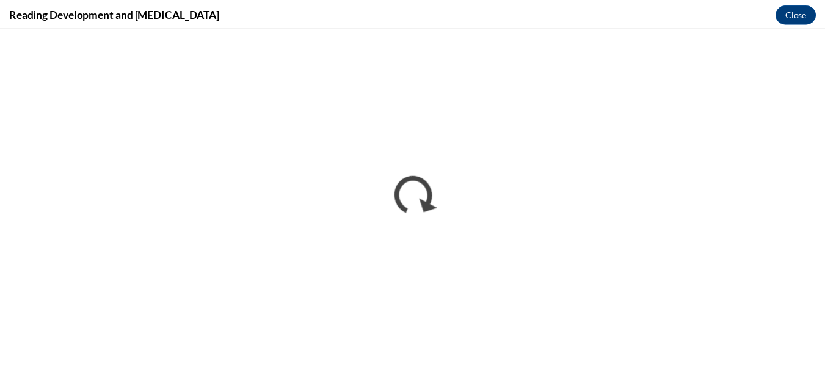
scroll to position [0, 0]
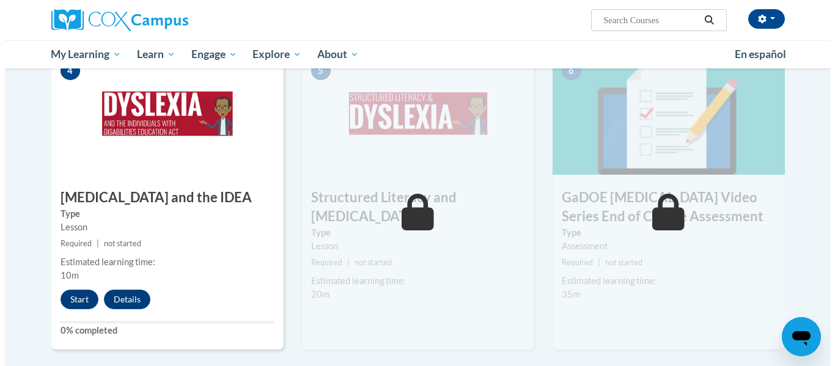
scroll to position [623, 0]
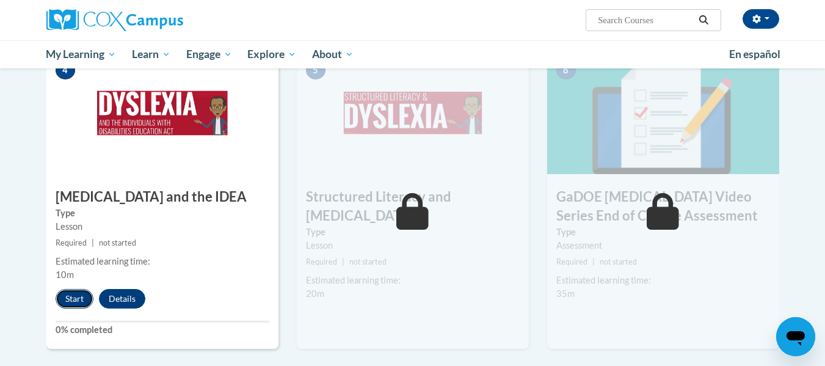
click at [73, 289] on button "Start" at bounding box center [75, 299] width 38 height 20
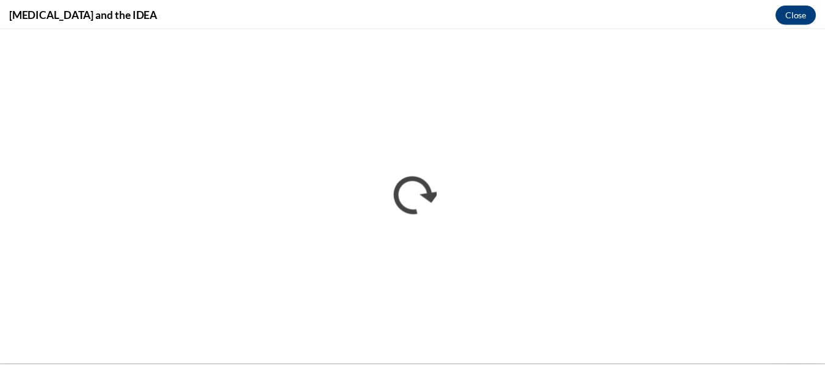
scroll to position [0, 0]
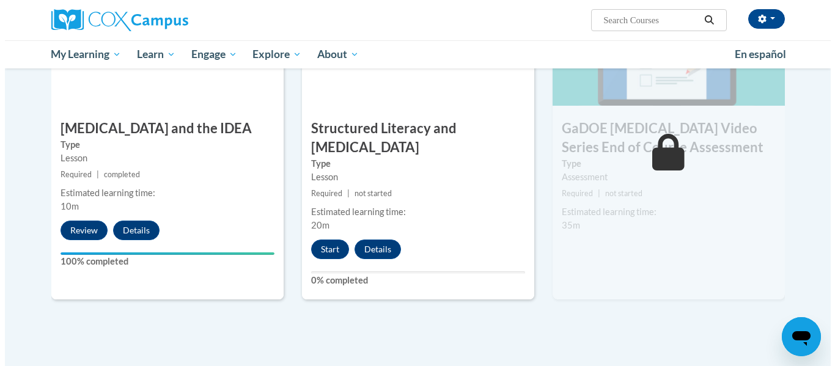
scroll to position [692, 0]
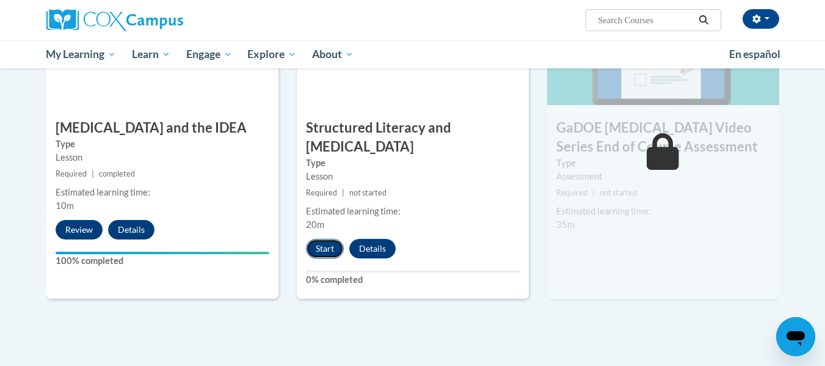
click at [327, 239] on button "Start" at bounding box center [325, 249] width 38 height 20
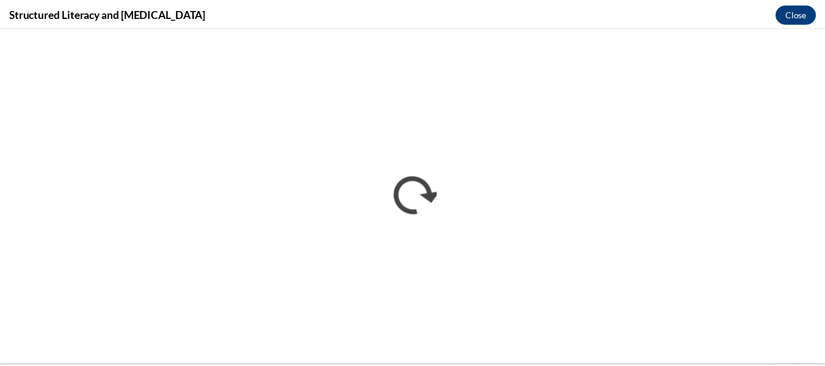
scroll to position [0, 0]
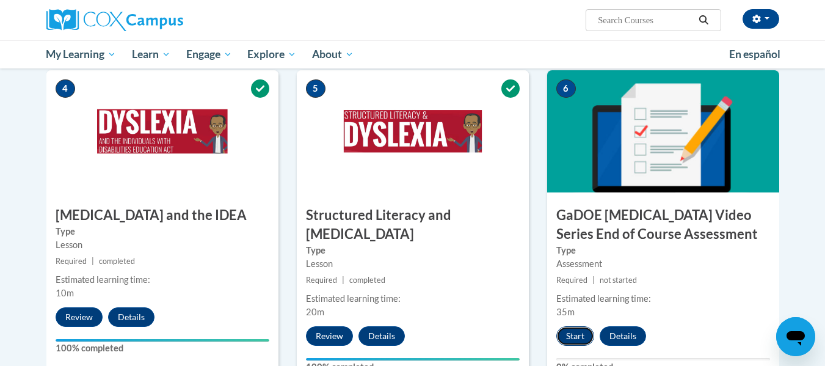
click at [583, 326] on button "Start" at bounding box center [576, 336] width 38 height 20
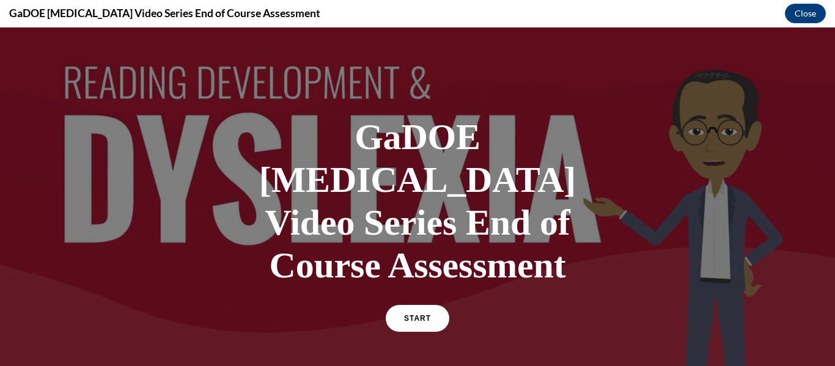
scroll to position [37, 0]
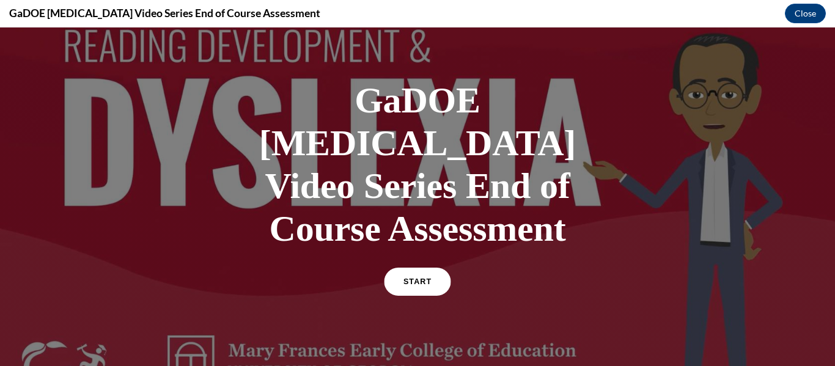
click at [412, 268] on link "START" at bounding box center [417, 282] width 67 height 28
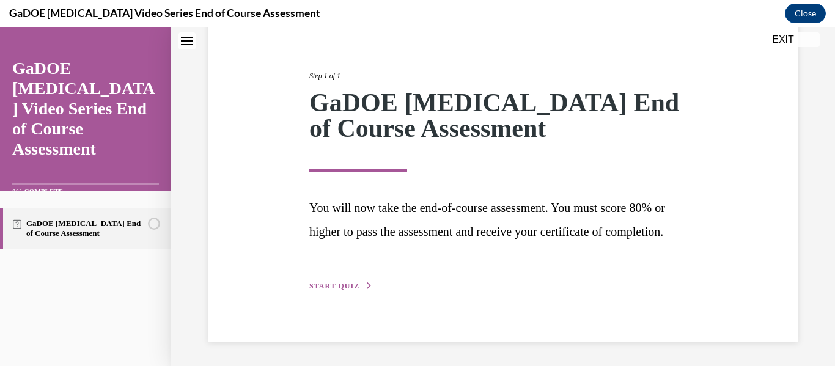
scroll to position [147, 0]
click at [343, 285] on button "START QUIZ" at bounding box center [341, 285] width 64 height 11
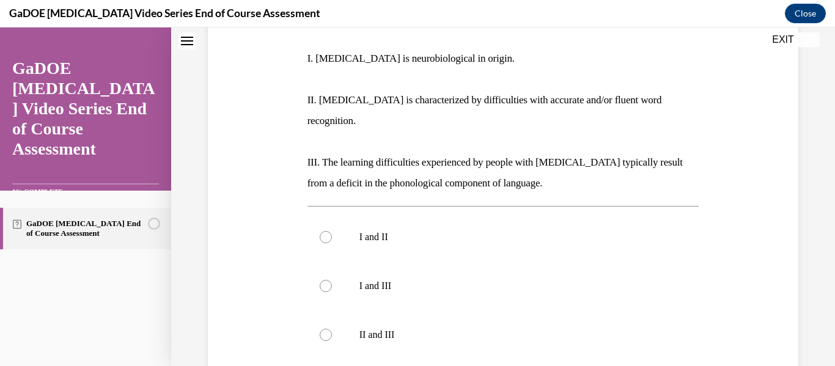
scroll to position [247, 0]
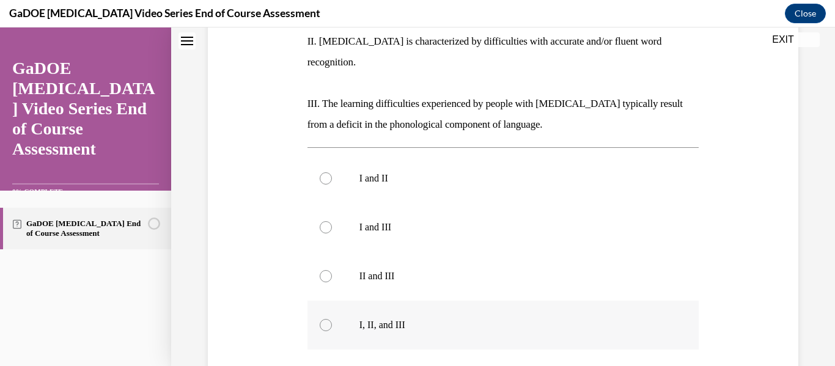
click at [367, 301] on label "I, II, and III" at bounding box center [503, 325] width 392 height 49
click at [332, 319] on input "I, II, and III" at bounding box center [326, 325] width 12 height 12
radio input "true"
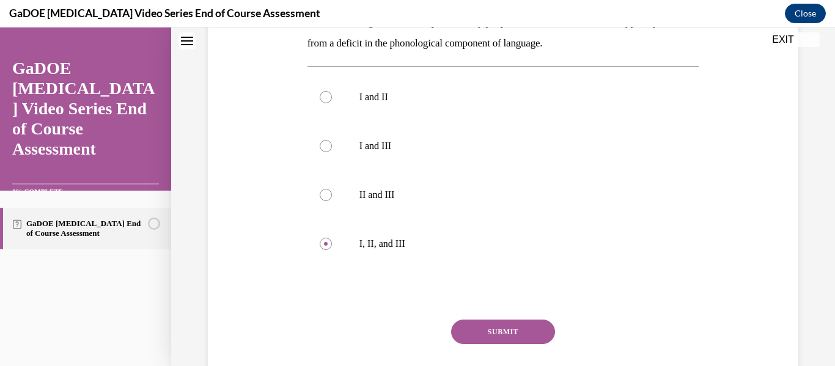
click at [461, 320] on button "SUBMIT" at bounding box center [503, 332] width 104 height 24
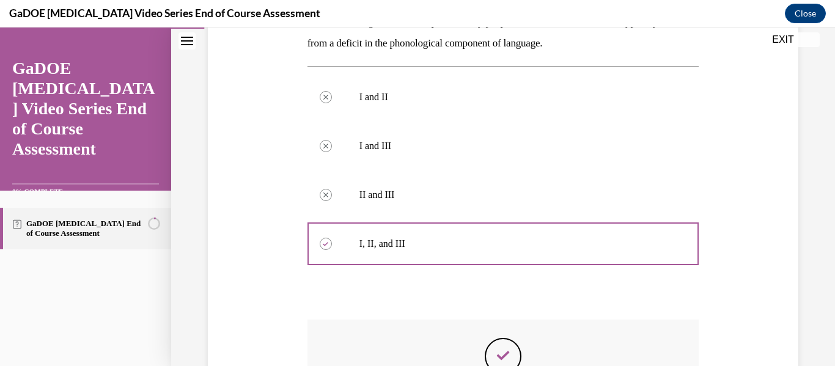
scroll to position [522, 0]
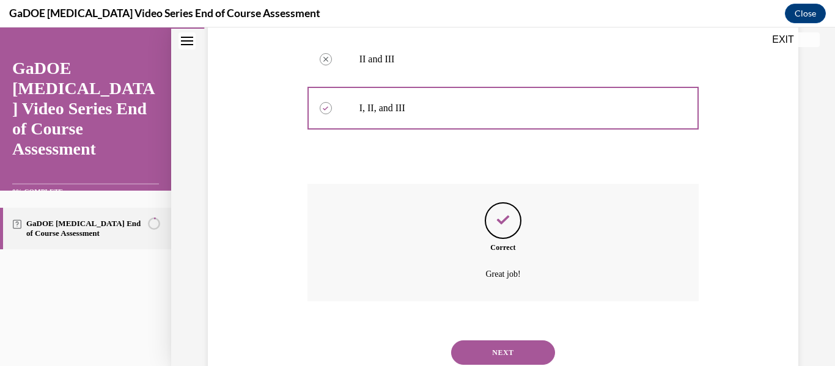
click at [484, 340] on button "NEXT" at bounding box center [503, 352] width 104 height 24
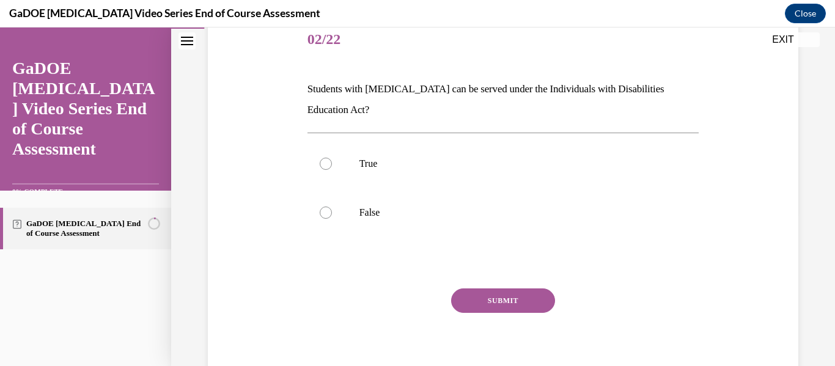
scroll to position [160, 0]
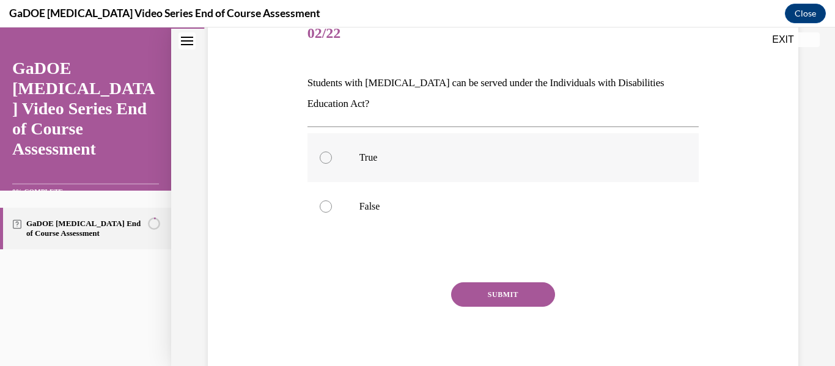
click at [393, 167] on label "True" at bounding box center [503, 157] width 392 height 49
click at [332, 164] on input "True" at bounding box center [326, 158] width 12 height 12
radio input "true"
click at [495, 292] on button "SUBMIT" at bounding box center [503, 294] width 104 height 24
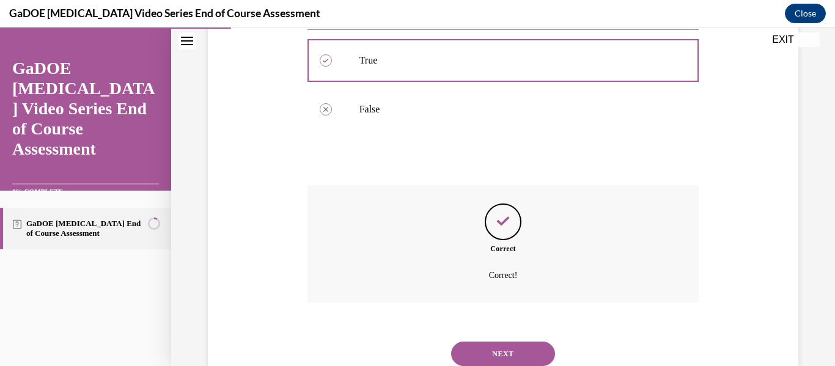
click at [486, 342] on button "NEXT" at bounding box center [503, 354] width 104 height 24
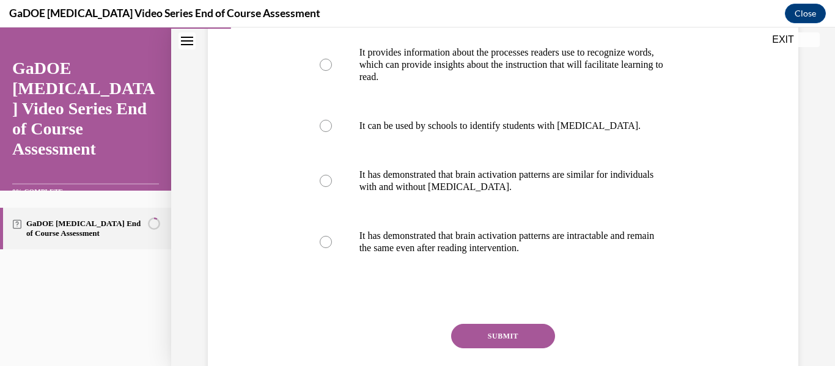
scroll to position [243, 0]
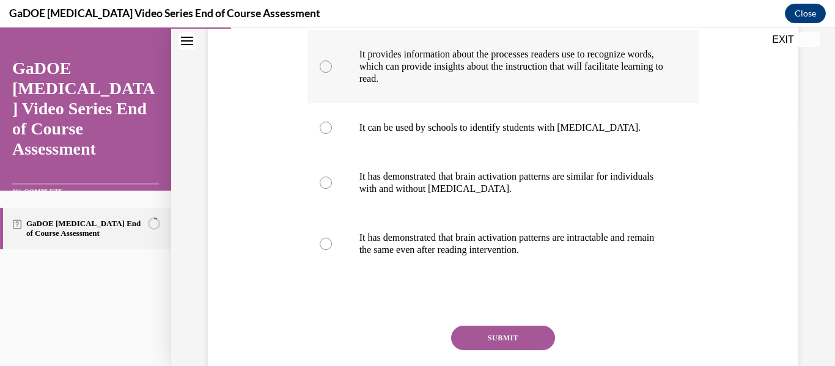
click at [414, 79] on p "It provides information about the processes readers use to recognize words, whi…" at bounding box center [513, 66] width 309 height 37
click at [332, 73] on input "It provides information about the processes readers use to recognize words, whi…" at bounding box center [326, 66] width 12 height 12
radio input "true"
click at [501, 333] on button "SUBMIT" at bounding box center [503, 338] width 104 height 24
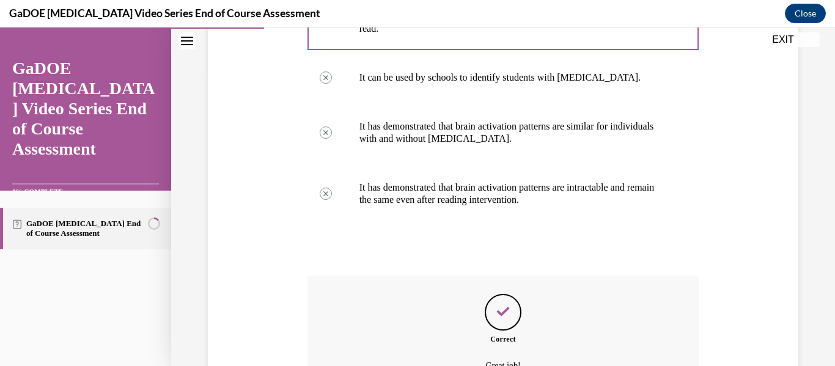
scroll to position [426, 0]
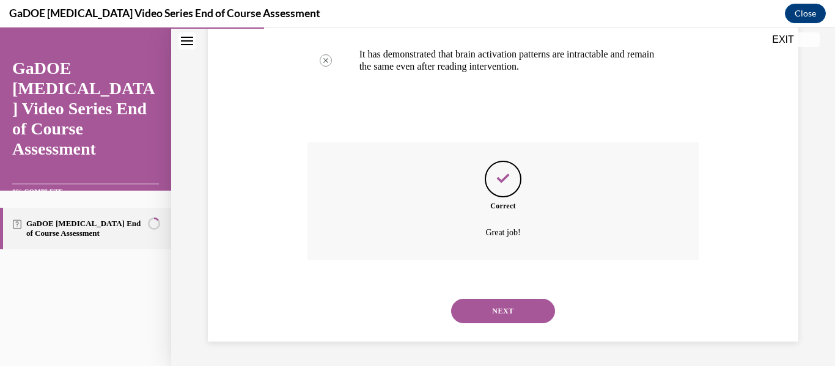
click at [505, 320] on button "NEXT" at bounding box center [503, 311] width 104 height 24
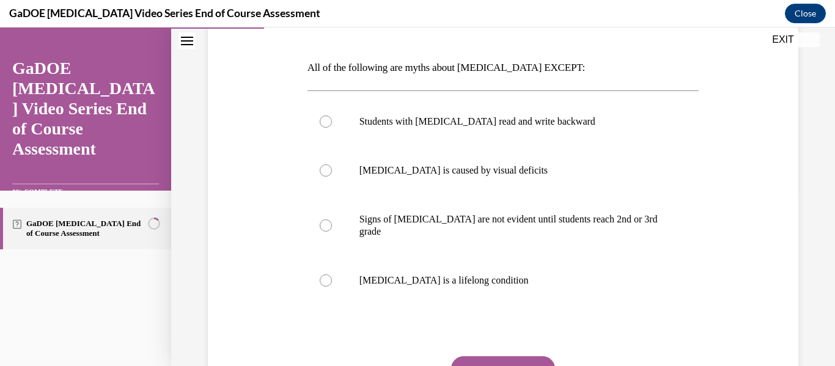
scroll to position [177, 0]
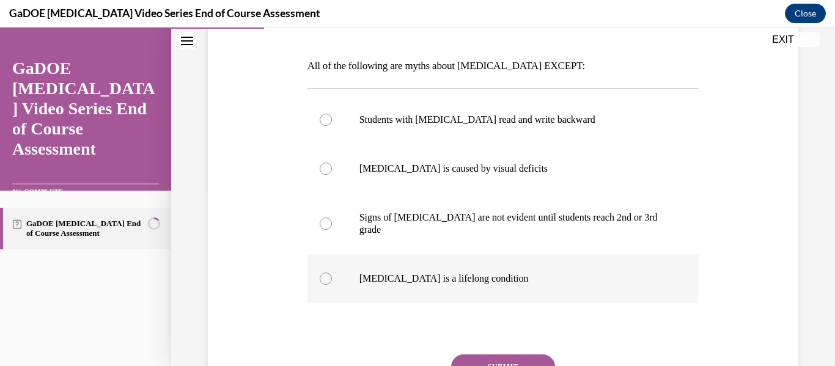
click at [466, 273] on label "Dyslexia is a lifelong condition" at bounding box center [503, 278] width 392 height 49
click at [332, 273] on input "Dyslexia is a lifelong condition" at bounding box center [326, 278] width 12 height 12
radio input "true"
click at [486, 354] on button "SUBMIT" at bounding box center [503, 366] width 104 height 24
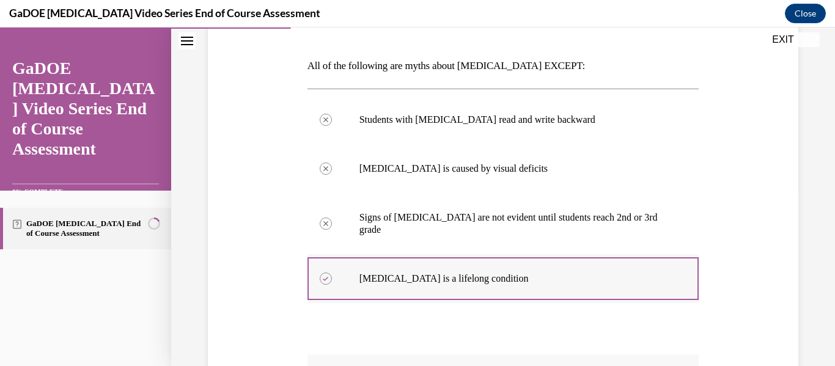
scroll to position [377, 0]
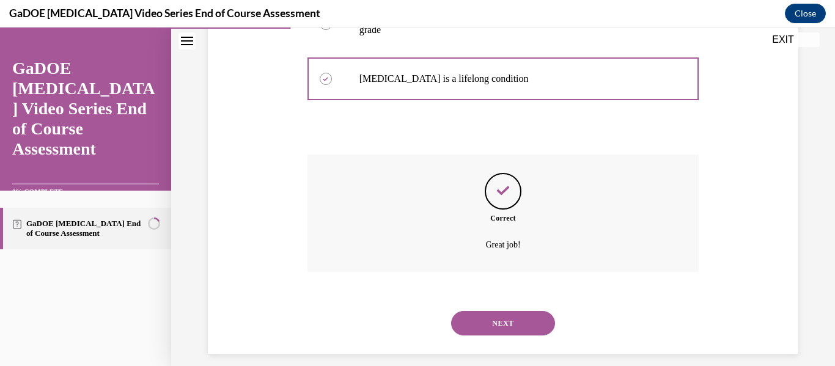
click at [502, 312] on button "NEXT" at bounding box center [503, 323] width 104 height 24
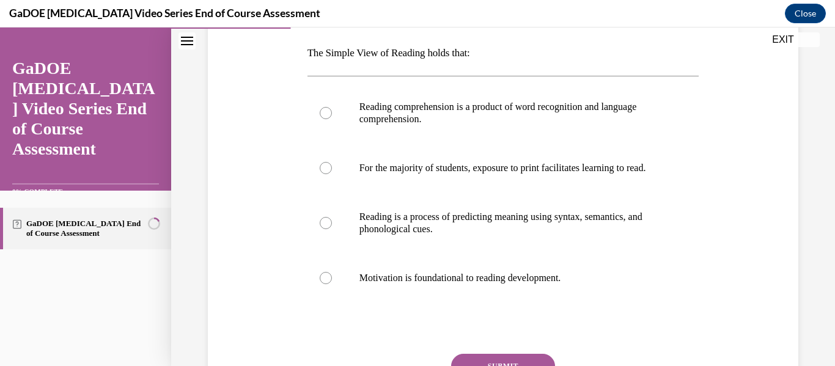
scroll to position [192, 0]
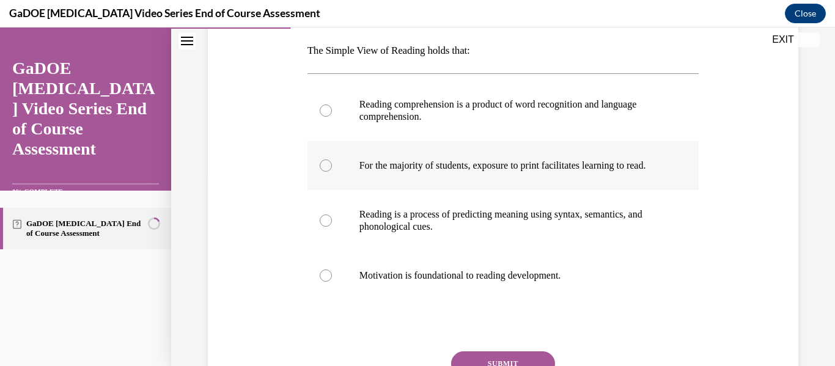
click at [390, 172] on p "For the majority of students, exposure to print facilitates learning to read." at bounding box center [513, 165] width 309 height 12
click at [332, 172] on input "For the majority of students, exposure to print facilitates learning to read." at bounding box center [326, 165] width 12 height 12
radio input "true"
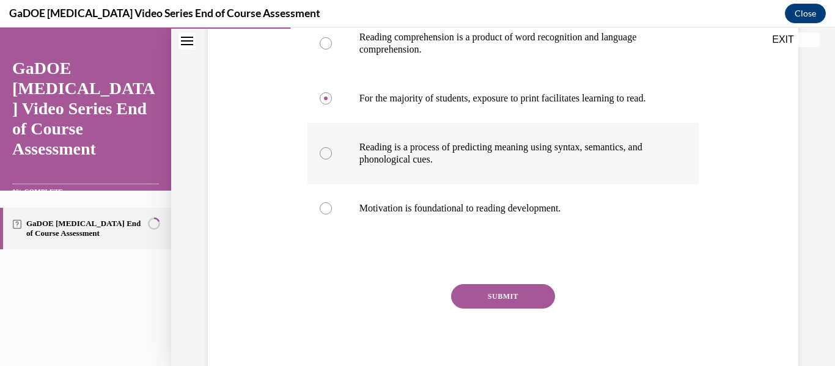
scroll to position [266, 0]
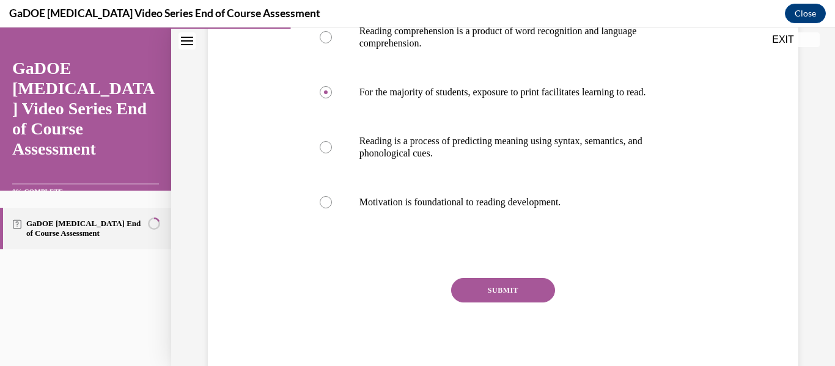
click at [502, 302] on button "SUBMIT" at bounding box center [503, 290] width 104 height 24
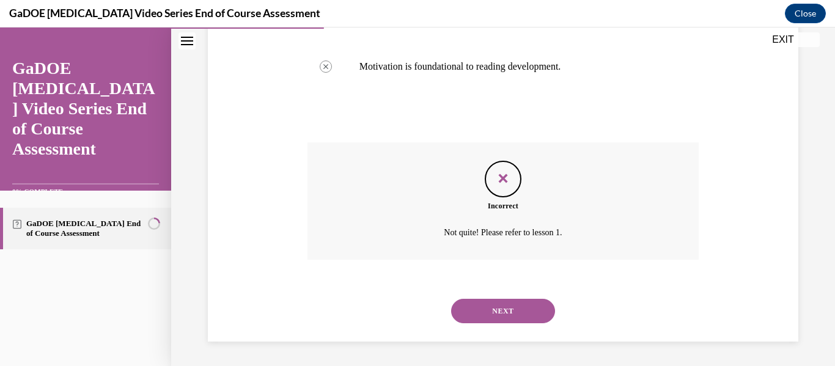
click at [494, 312] on button "NEXT" at bounding box center [503, 311] width 104 height 24
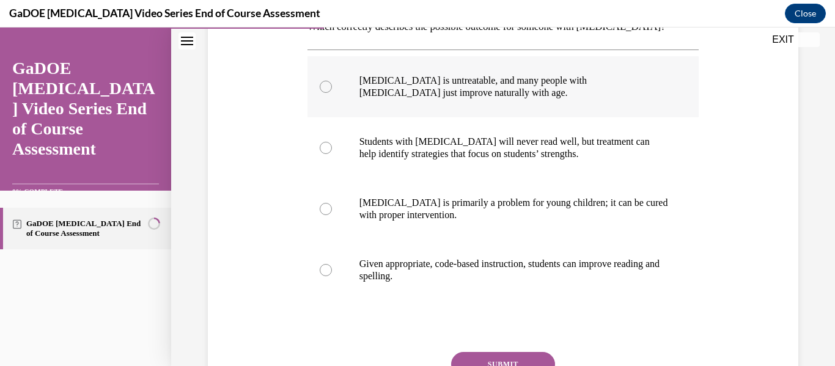
scroll to position [224, 0]
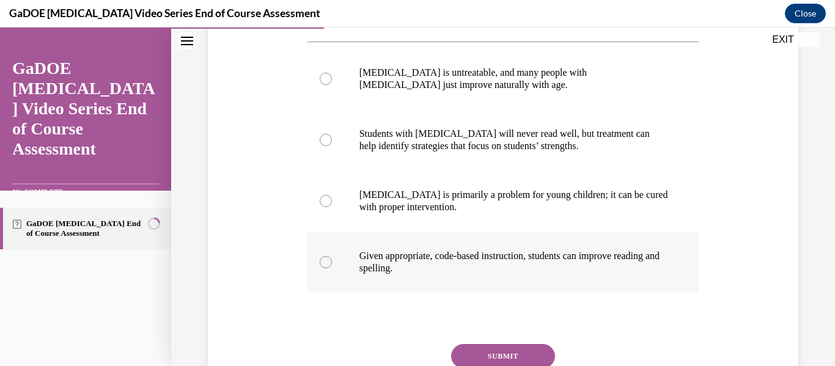
click at [411, 262] on p "Given appropriate, code-based instruction, students can improve reading and spe…" at bounding box center [513, 262] width 309 height 24
click at [332, 262] on input "Given appropriate, code-based instruction, students can improve reading and spe…" at bounding box center [326, 262] width 12 height 12
radio input "true"
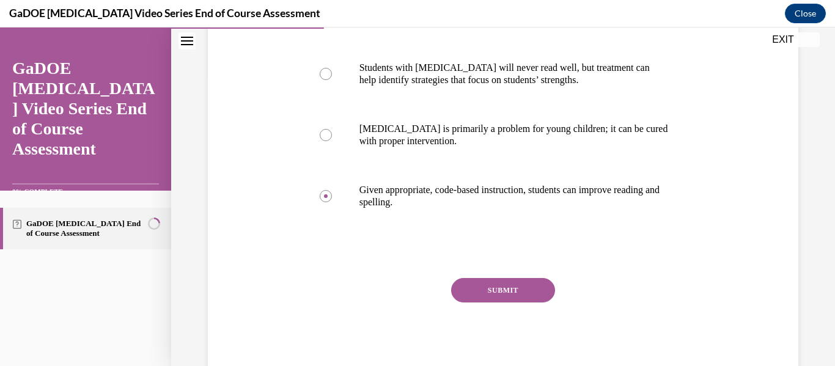
click at [475, 293] on button "SUBMIT" at bounding box center [503, 290] width 104 height 24
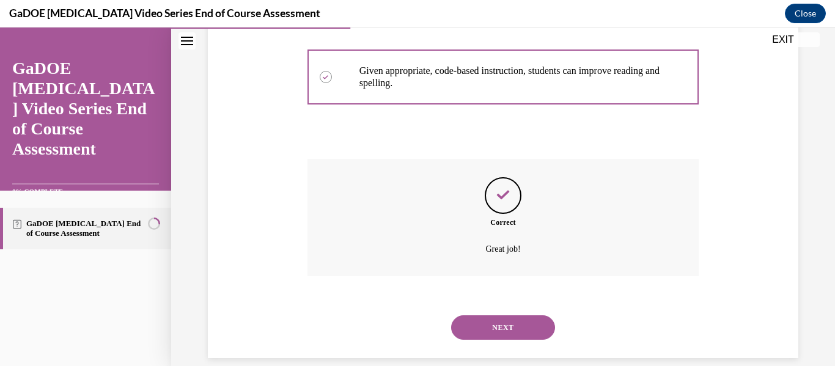
scroll to position [426, 0]
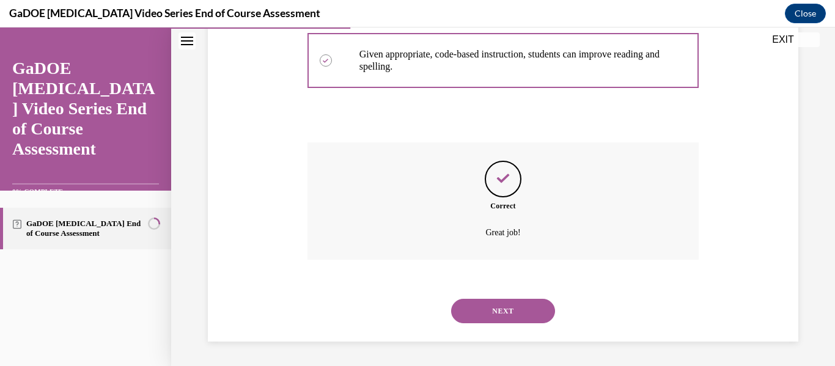
click at [488, 315] on button "NEXT" at bounding box center [503, 311] width 104 height 24
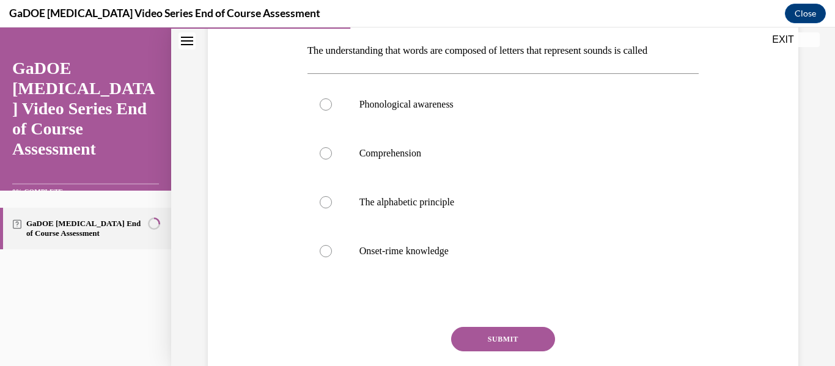
scroll to position [192, 0]
click at [441, 108] on p "Phonological awareness" at bounding box center [513, 104] width 309 height 12
click at [332, 108] on input "Phonological awareness" at bounding box center [326, 104] width 12 height 12
radio input "true"
click at [474, 331] on button "SUBMIT" at bounding box center [503, 339] width 104 height 24
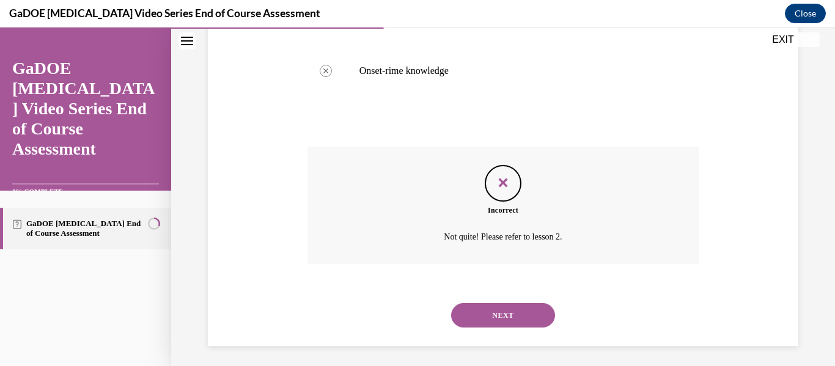
click at [488, 317] on button "NEXT" at bounding box center [503, 315] width 104 height 24
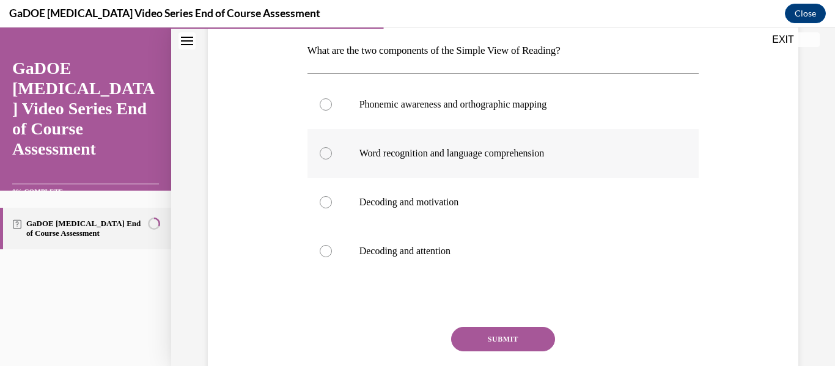
drag, startPoint x: 414, startPoint y: 150, endPoint x: 374, endPoint y: 167, distance: 43.8
click at [374, 167] on label "Word recognition and language comprehension" at bounding box center [503, 153] width 392 height 49
click at [332, 159] on input "Word recognition and language comprehension" at bounding box center [326, 153] width 12 height 12
radio input "true"
click at [479, 338] on button "SUBMIT" at bounding box center [503, 339] width 104 height 24
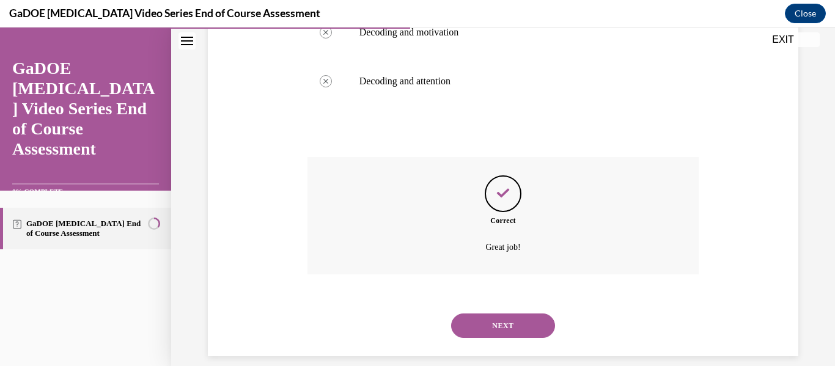
click at [491, 329] on button "NEXT" at bounding box center [503, 325] width 104 height 24
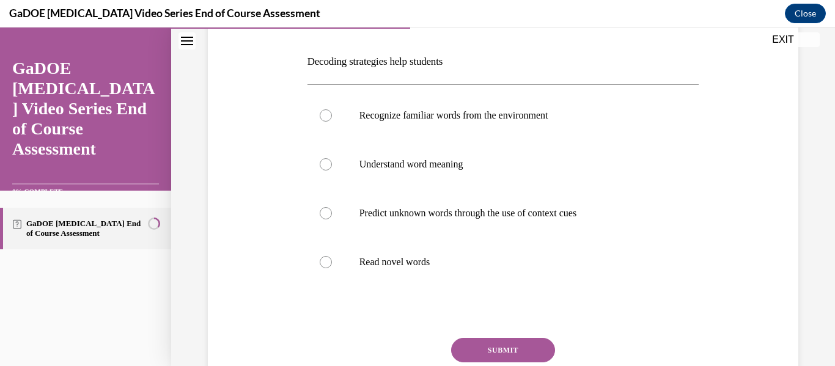
scroll to position [183, 0]
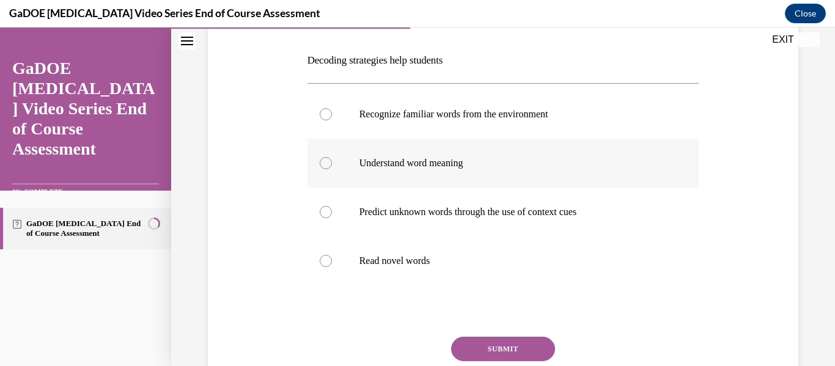
drag, startPoint x: 382, startPoint y: 169, endPoint x: 374, endPoint y: 167, distance: 7.6
click at [374, 167] on p "Understand word meaning" at bounding box center [513, 163] width 309 height 12
click at [332, 167] on input "Understand word meaning" at bounding box center [326, 163] width 12 height 12
radio input "true"
click at [461, 348] on button "SUBMIT" at bounding box center [503, 349] width 104 height 24
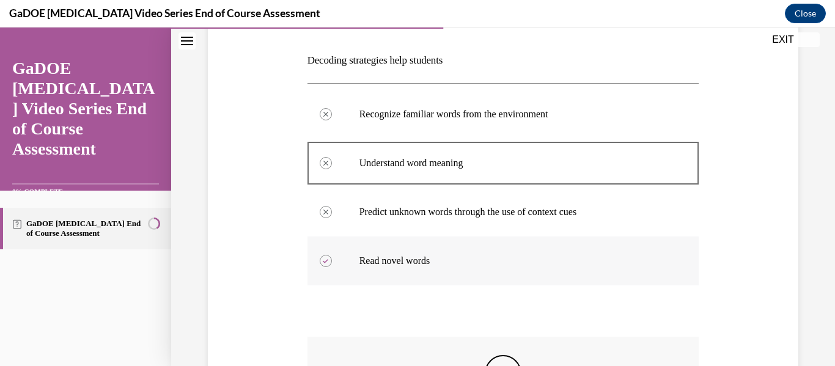
scroll to position [377, 0]
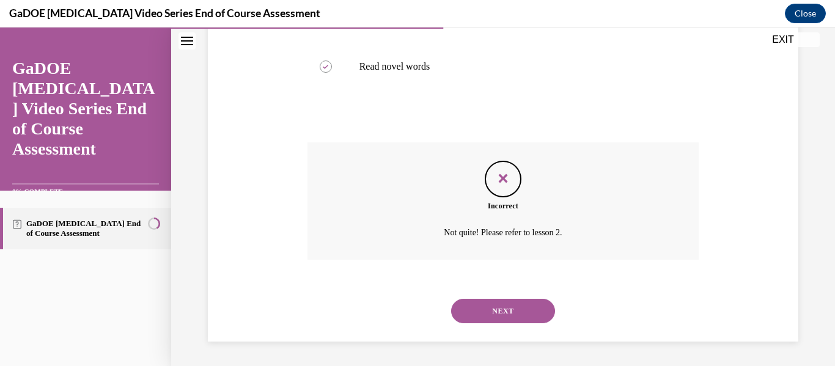
click at [480, 297] on div "NEXT" at bounding box center [503, 311] width 392 height 49
click at [478, 308] on button "NEXT" at bounding box center [503, 311] width 104 height 24
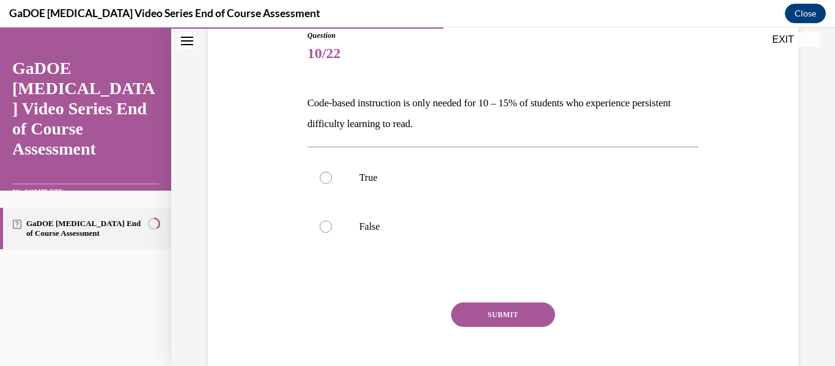
scroll to position [161, 0]
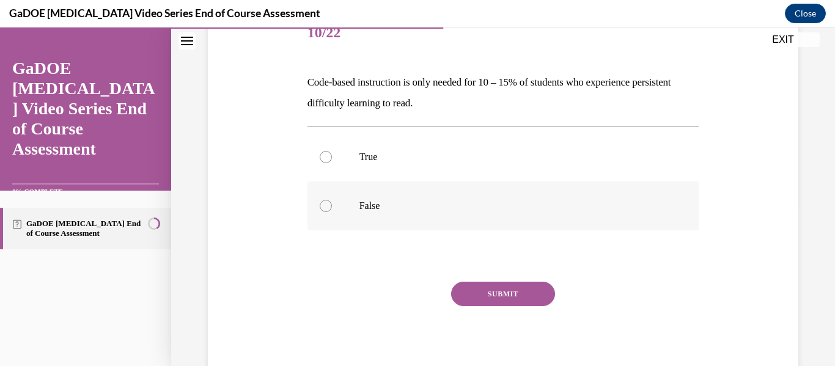
click at [396, 211] on p "False" at bounding box center [513, 206] width 309 height 12
click at [332, 211] on input "False" at bounding box center [326, 206] width 12 height 12
radio input "true"
click at [484, 294] on button "SUBMIT" at bounding box center [503, 294] width 104 height 24
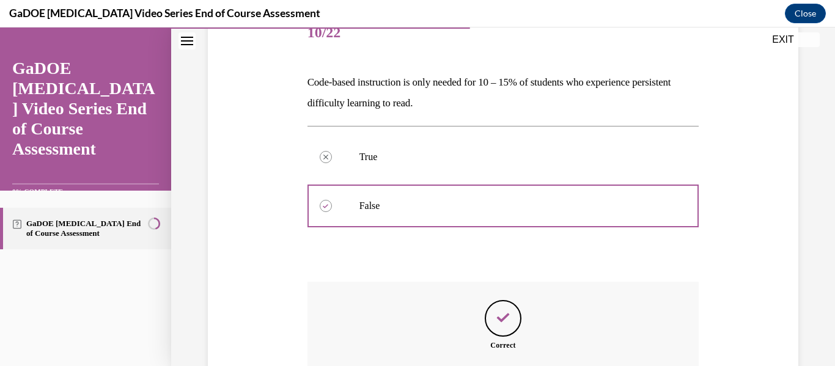
scroll to position [300, 0]
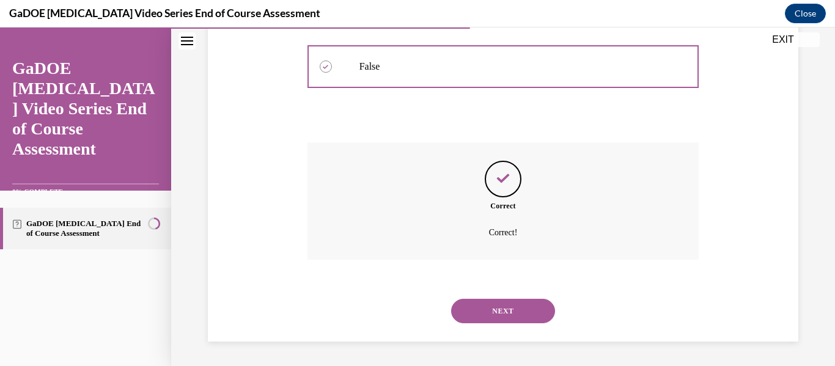
click at [485, 316] on button "NEXT" at bounding box center [503, 311] width 104 height 24
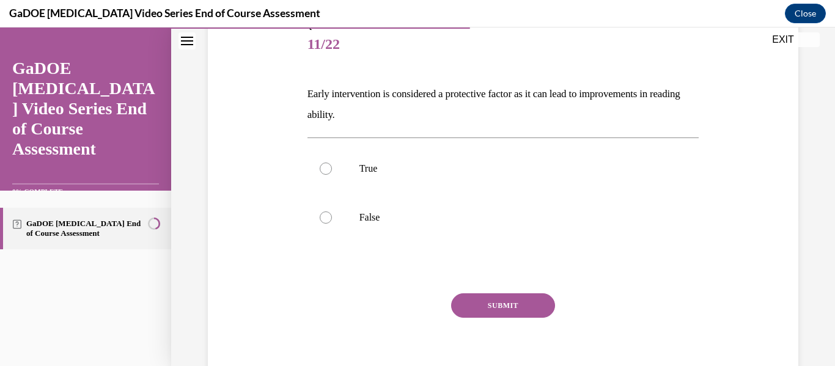
scroll to position [149, 0]
click at [411, 166] on p "True" at bounding box center [513, 169] width 309 height 12
click at [332, 166] on input "True" at bounding box center [326, 169] width 12 height 12
radio input "true"
click at [474, 305] on button "SUBMIT" at bounding box center [503, 305] width 104 height 24
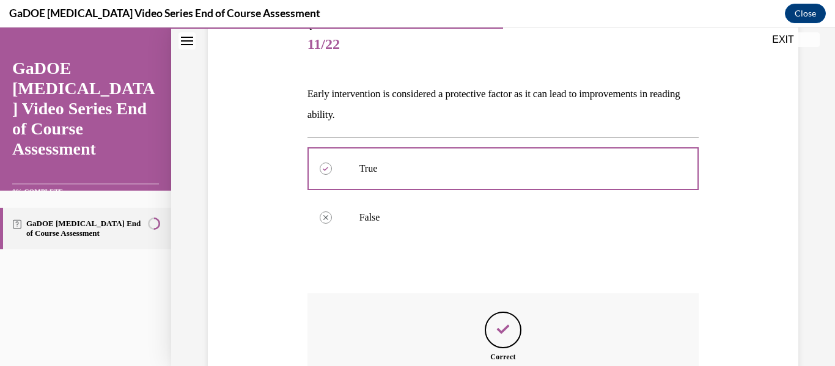
scroll to position [300, 0]
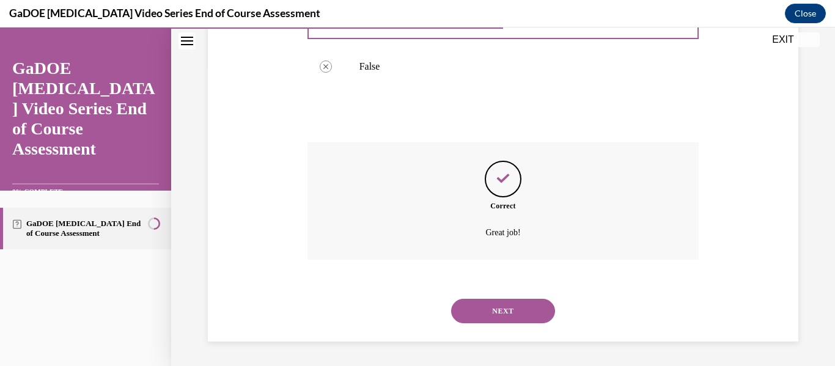
click at [498, 315] on button "NEXT" at bounding box center [503, 311] width 104 height 24
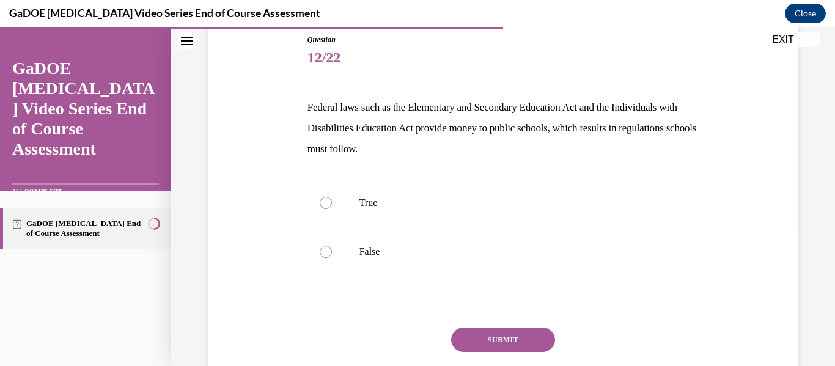
scroll to position [136, 0]
click at [434, 210] on label "True" at bounding box center [503, 202] width 392 height 49
click at [332, 208] on input "True" at bounding box center [326, 202] width 12 height 12
radio input "true"
click at [473, 343] on button "SUBMIT" at bounding box center [503, 339] width 104 height 24
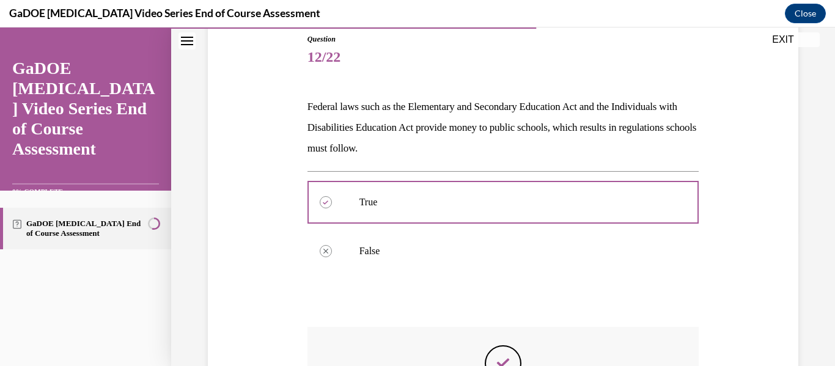
scroll to position [321, 0]
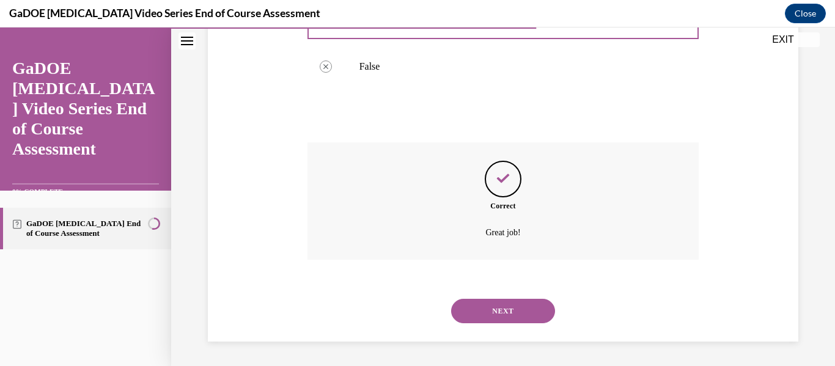
click at [491, 304] on button "NEXT" at bounding box center [503, 311] width 104 height 24
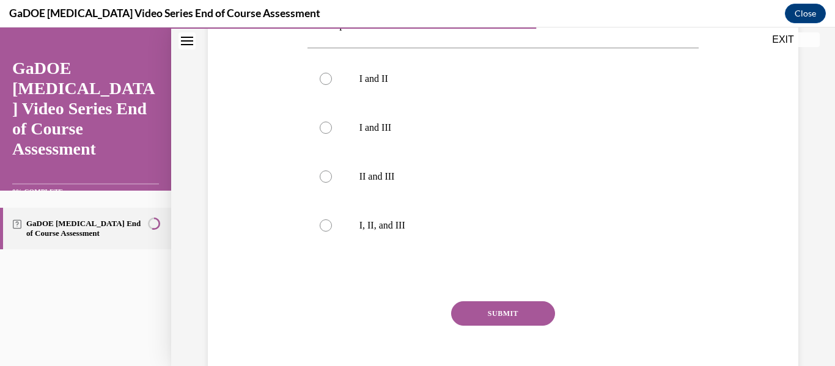
scroll to position [365, 0]
click at [396, 224] on p "I, II, and III" at bounding box center [513, 224] width 309 height 12
click at [332, 224] on input "I, II, and III" at bounding box center [326, 224] width 12 height 12
radio input "true"
click at [497, 309] on button "SUBMIT" at bounding box center [503, 312] width 104 height 24
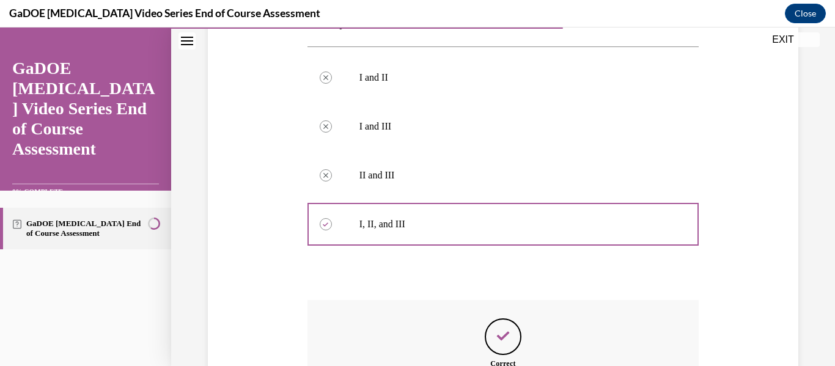
scroll to position [522, 0]
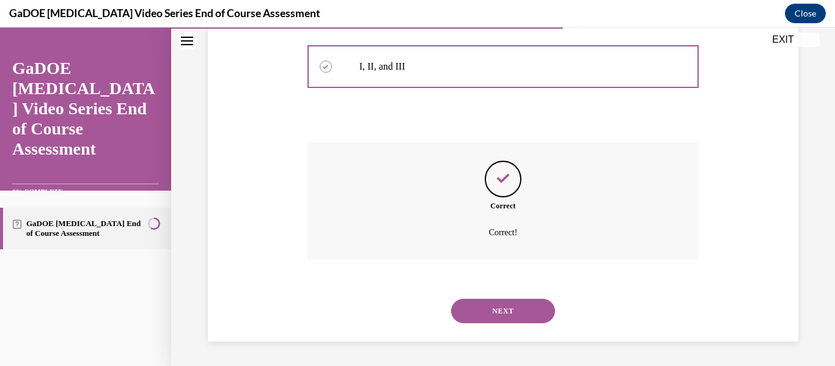
click at [505, 316] on button "NEXT" at bounding box center [503, 311] width 104 height 24
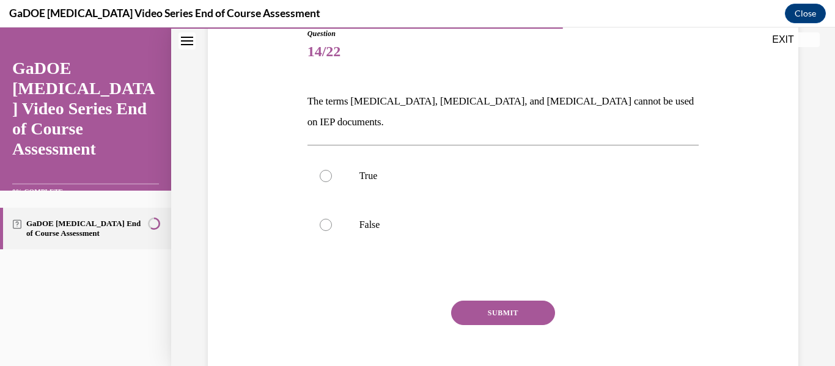
scroll to position [142, 0]
click at [454, 213] on label "False" at bounding box center [503, 224] width 392 height 49
click at [332, 219] on input "False" at bounding box center [326, 225] width 12 height 12
radio input "true"
click at [497, 301] on button "SUBMIT" at bounding box center [503, 313] width 104 height 24
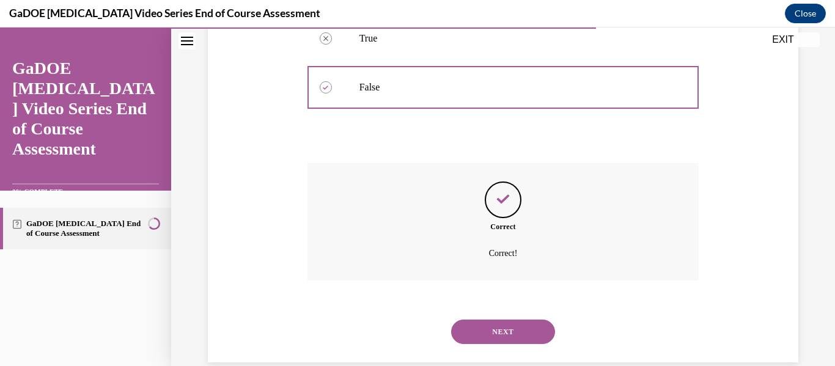
click at [506, 320] on button "NEXT" at bounding box center [503, 332] width 104 height 24
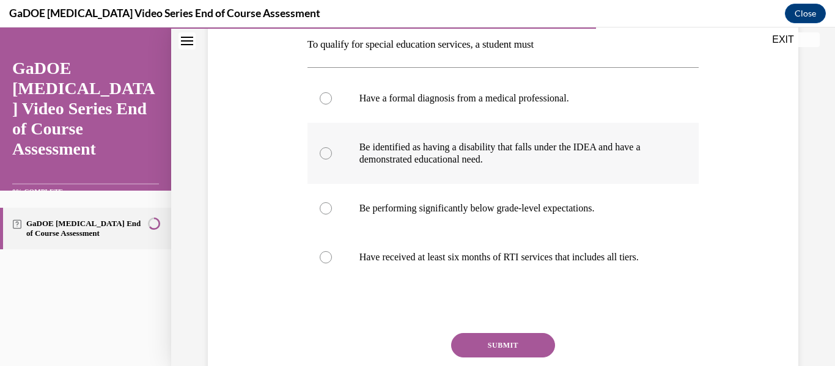
scroll to position [199, 0]
click at [382, 159] on p "Be identified as having a disability that falls under the IDEA and have a demon…" at bounding box center [513, 153] width 309 height 24
click at [332, 159] on input "Be identified as having a disability that falls under the IDEA and have a demon…" at bounding box center [326, 153] width 12 height 12
radio input "true"
click at [485, 353] on button "SUBMIT" at bounding box center [503, 345] width 104 height 24
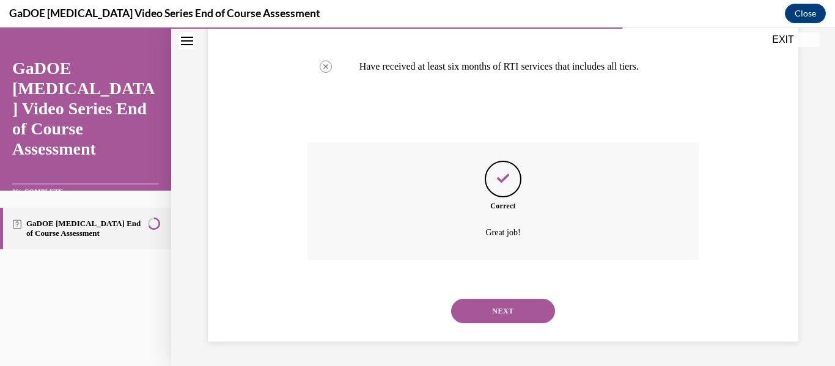
click at [500, 309] on button "NEXT" at bounding box center [503, 311] width 104 height 24
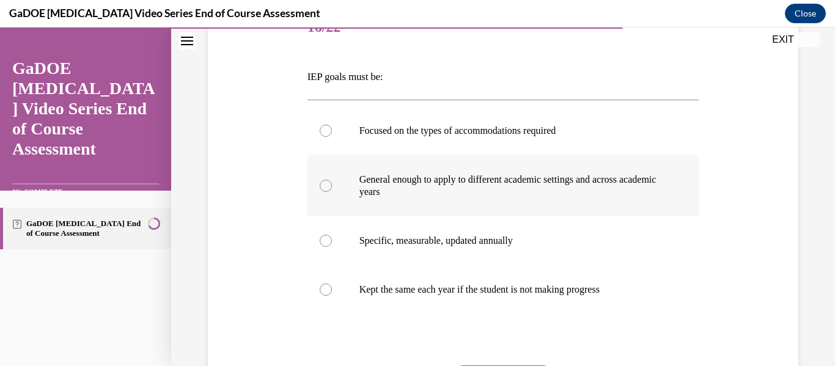
scroll to position [159, 0]
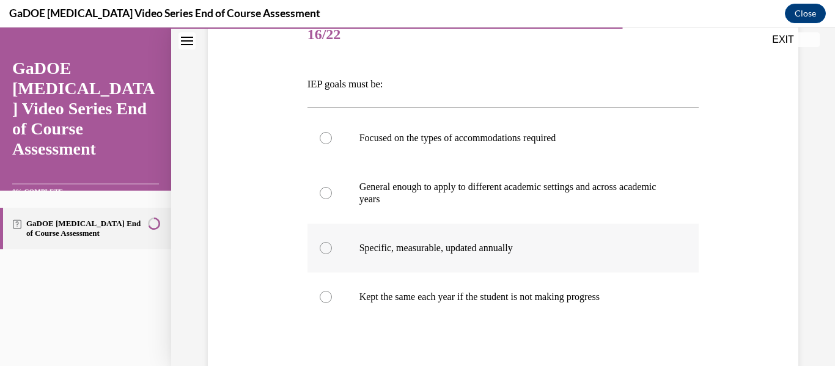
drag, startPoint x: 431, startPoint y: 249, endPoint x: 378, endPoint y: 252, distance: 53.9
click at [378, 252] on p "Specific, measurable, updated annually" at bounding box center [513, 248] width 309 height 12
click at [332, 252] on input "Specific, measurable, updated annually" at bounding box center [326, 248] width 12 height 12
radio input "true"
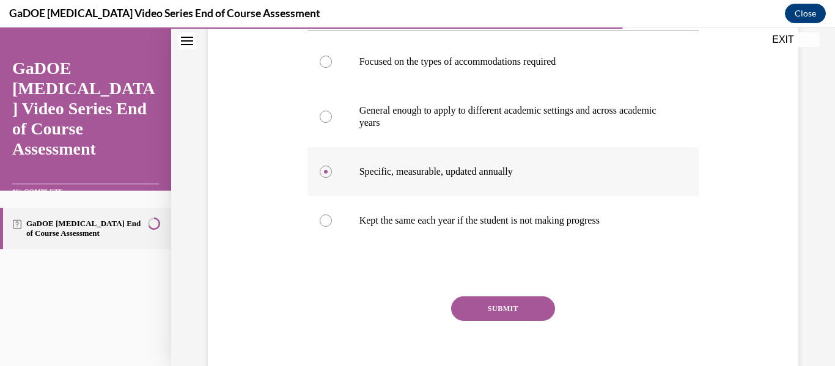
scroll to position [237, 0]
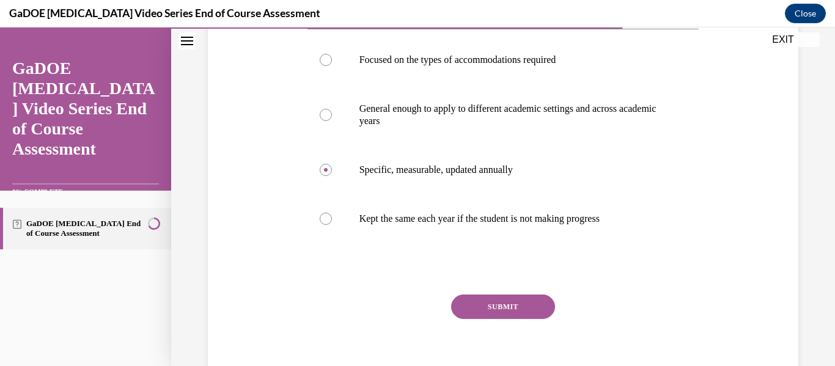
click at [481, 306] on button "SUBMIT" at bounding box center [503, 306] width 104 height 24
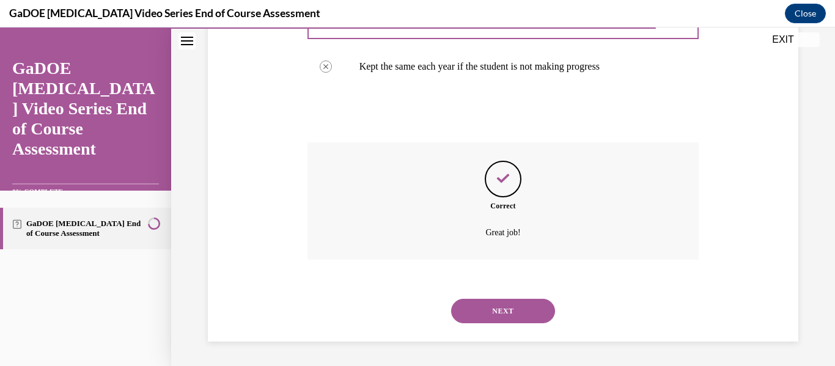
click at [480, 306] on button "NEXT" at bounding box center [503, 311] width 104 height 24
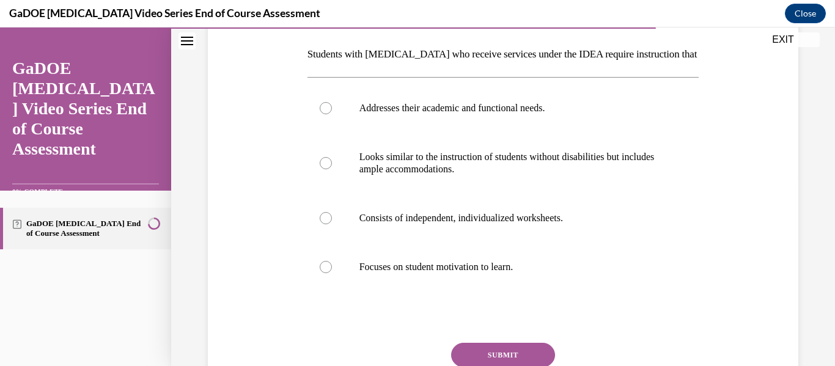
scroll to position [188, 0]
drag, startPoint x: 427, startPoint y: 116, endPoint x: 380, endPoint y: 114, distance: 47.1
click at [380, 114] on p "Addresses their academic and functional needs." at bounding box center [513, 109] width 309 height 12
click at [332, 114] on input "Addresses their academic and functional needs." at bounding box center [326, 109] width 12 height 12
radio input "true"
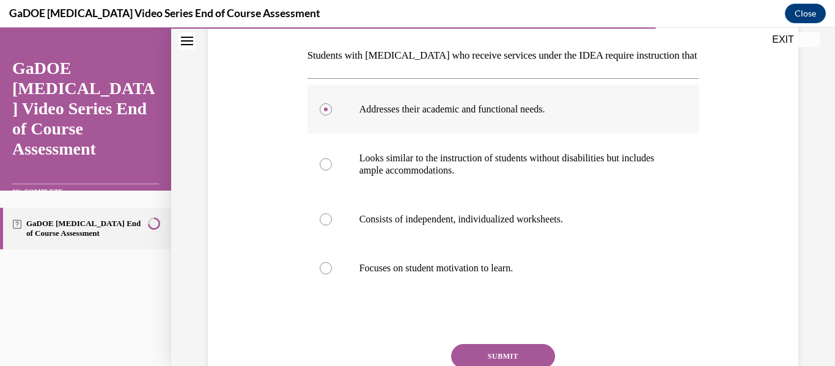
scroll to position [254, 0]
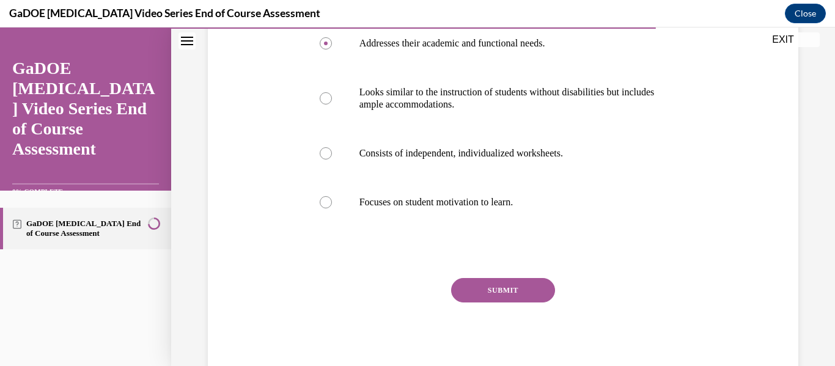
click at [481, 291] on button "SUBMIT" at bounding box center [503, 290] width 104 height 24
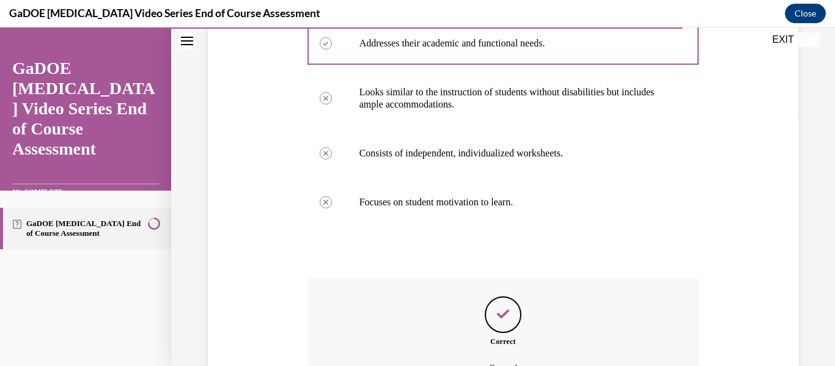
scroll to position [389, 0]
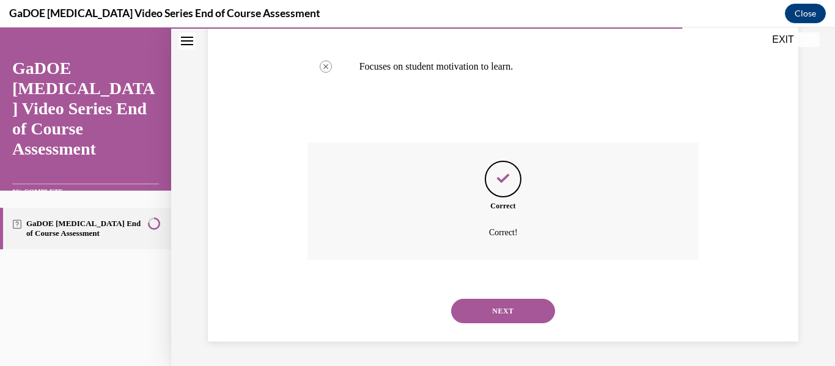
click at [501, 317] on button "NEXT" at bounding box center [503, 311] width 104 height 24
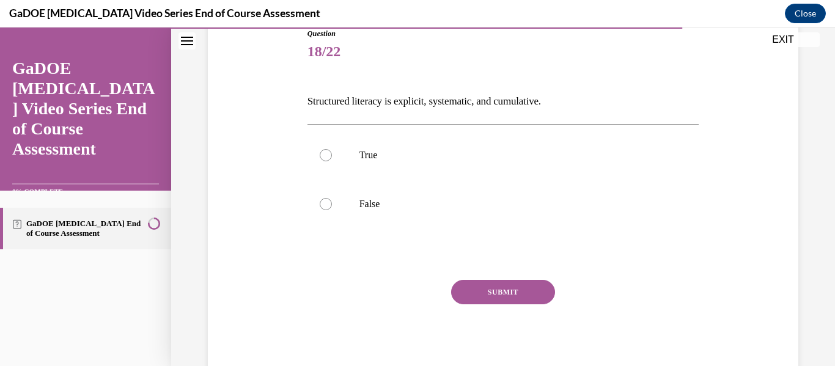
scroll to position [100, 0]
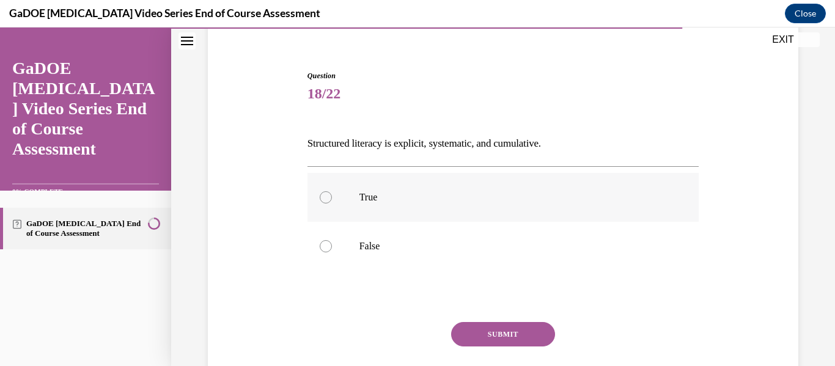
click at [399, 192] on p "True" at bounding box center [513, 197] width 309 height 12
click at [332, 192] on input "True" at bounding box center [326, 197] width 12 height 12
radio input "true"
click at [484, 336] on button "SUBMIT" at bounding box center [503, 334] width 104 height 24
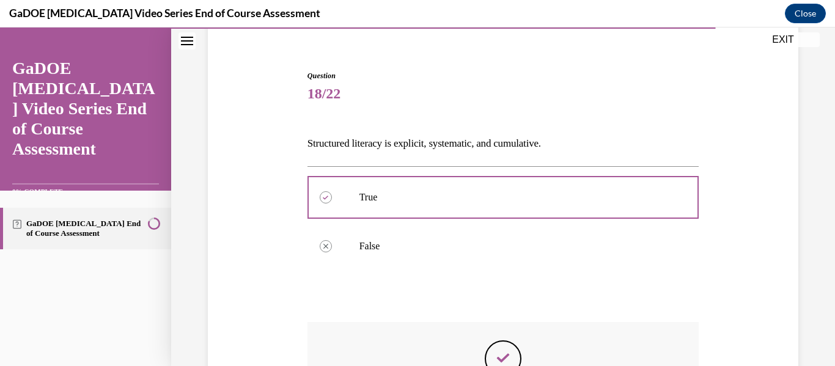
scroll to position [279, 0]
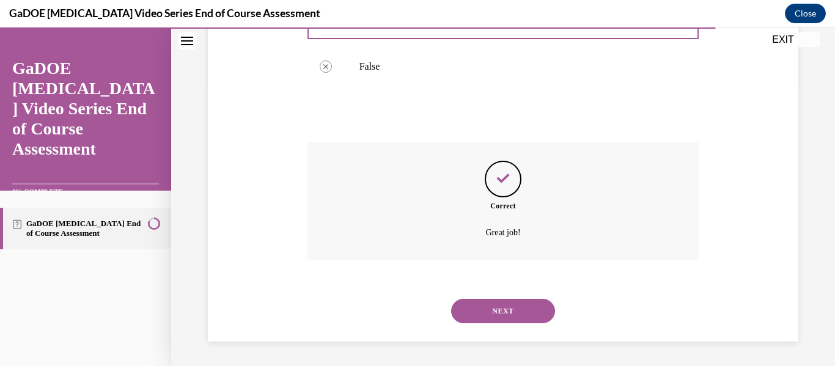
click at [478, 307] on button "NEXT" at bounding box center [503, 311] width 104 height 24
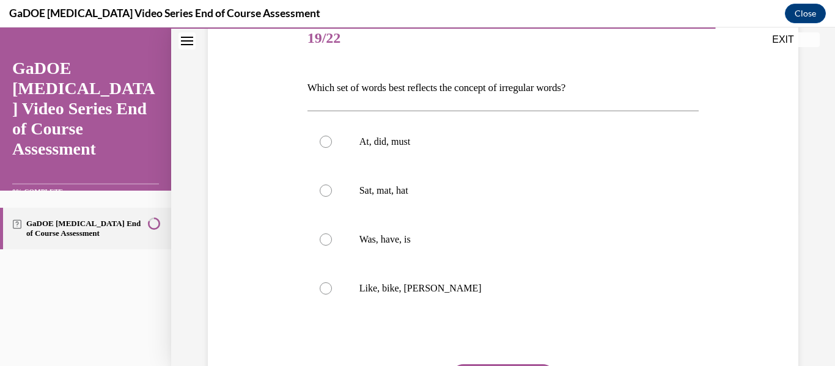
scroll to position [156, 0]
click at [367, 261] on label "Was, have, is" at bounding box center [503, 238] width 392 height 49
click at [332, 245] on input "Was, have, is" at bounding box center [326, 239] width 12 height 12
radio input "true"
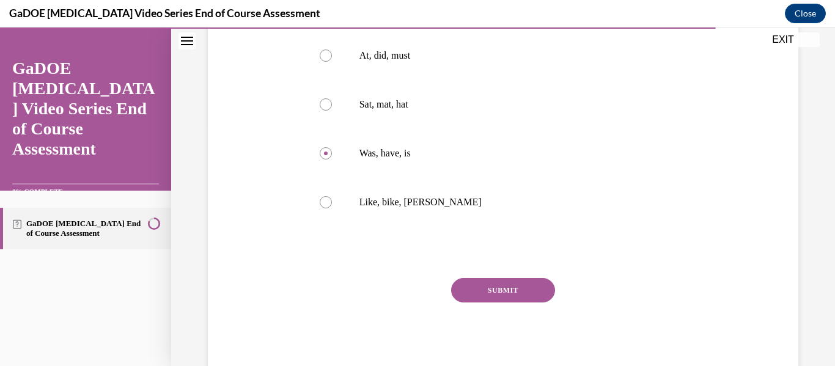
click at [500, 300] on button "SUBMIT" at bounding box center [503, 290] width 104 height 24
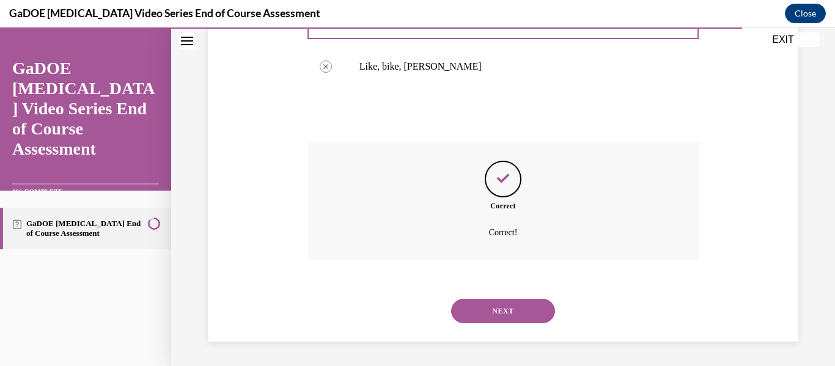
click at [504, 319] on button "NEXT" at bounding box center [503, 311] width 104 height 24
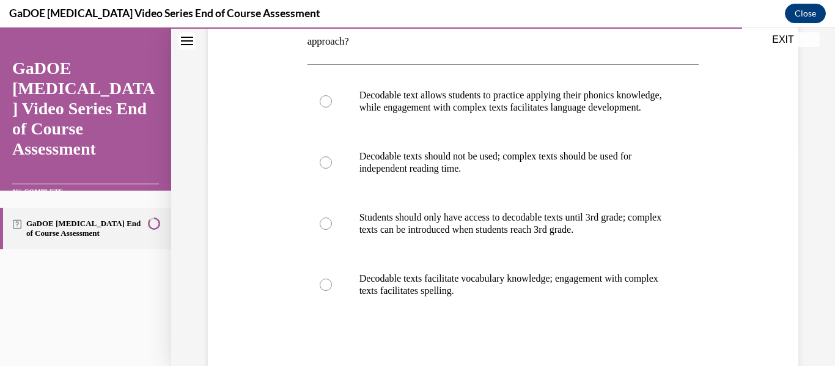
scroll to position [227, 0]
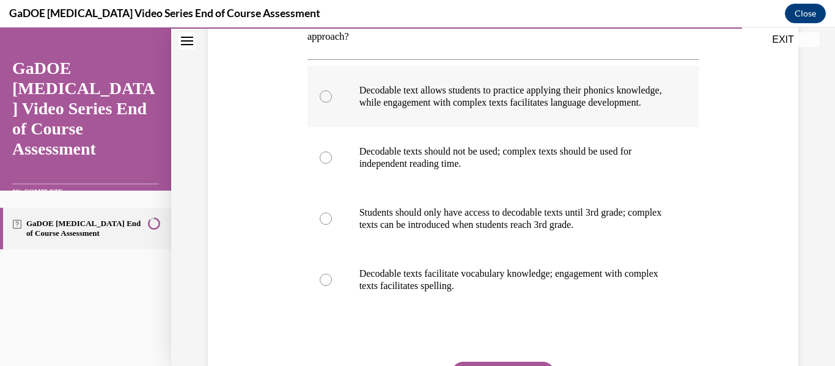
click at [470, 109] on p "Decodable text allows students to practice applying their phonics knowledge, wh…" at bounding box center [513, 96] width 309 height 24
click at [332, 103] on input "Decodable text allows students to practice applying their phonics knowledge, wh…" at bounding box center [326, 96] width 12 height 12
radio input "true"
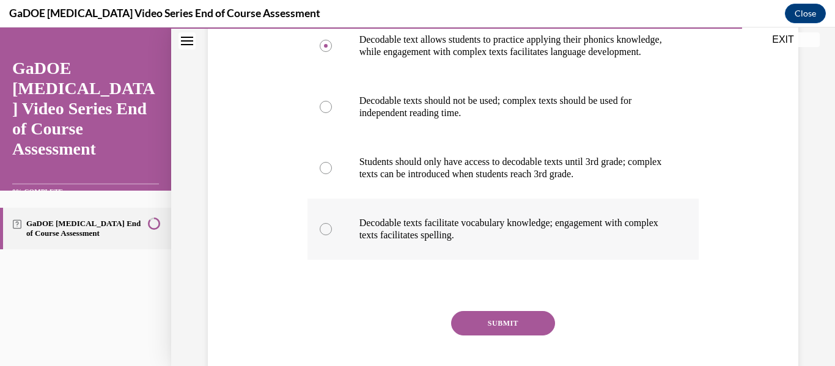
scroll to position [279, 0]
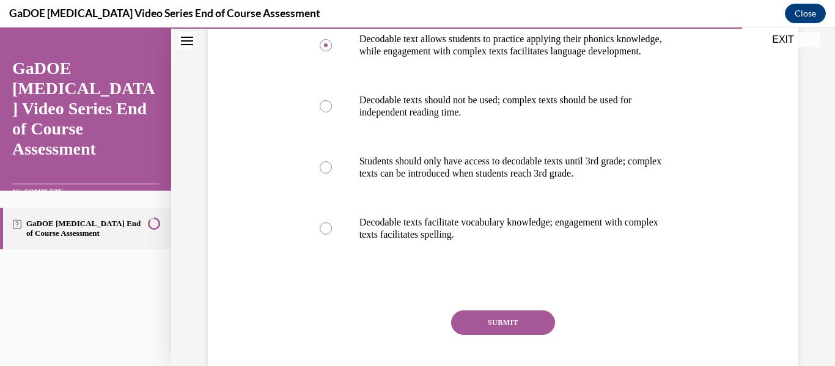
click at [476, 331] on button "SUBMIT" at bounding box center [503, 322] width 104 height 24
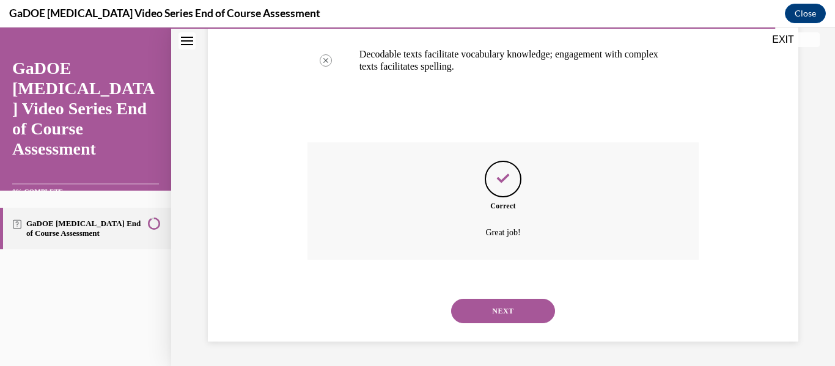
scroll to position [457, 0]
click at [491, 316] on button "NEXT" at bounding box center [503, 311] width 104 height 24
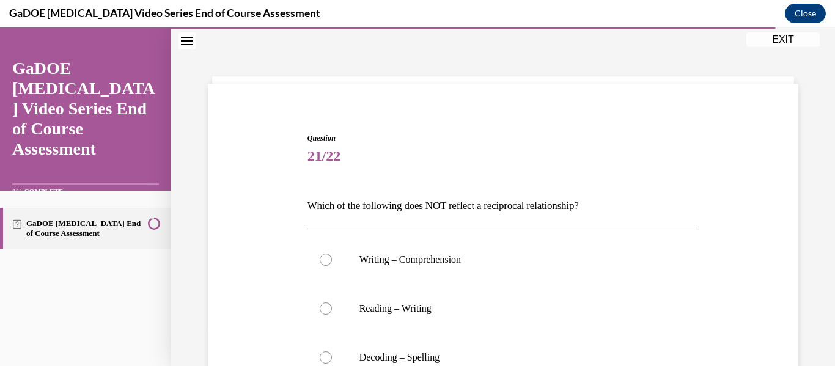
scroll to position [160, 0]
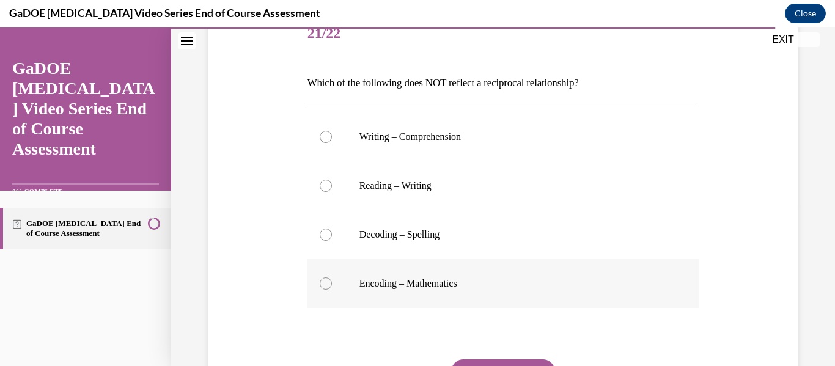
click at [420, 283] on p "Encoding – Mathematics" at bounding box center [513, 283] width 309 height 12
click at [332, 283] on input "Encoding – Mathematics" at bounding box center [326, 283] width 12 height 12
radio input "true"
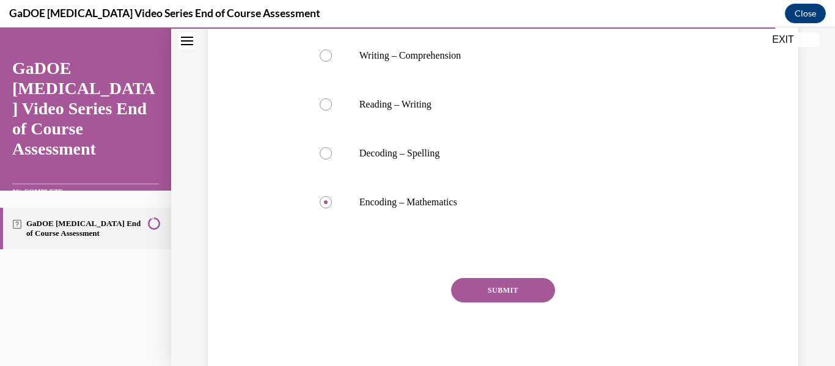
click at [473, 280] on button "SUBMIT" at bounding box center [503, 290] width 104 height 24
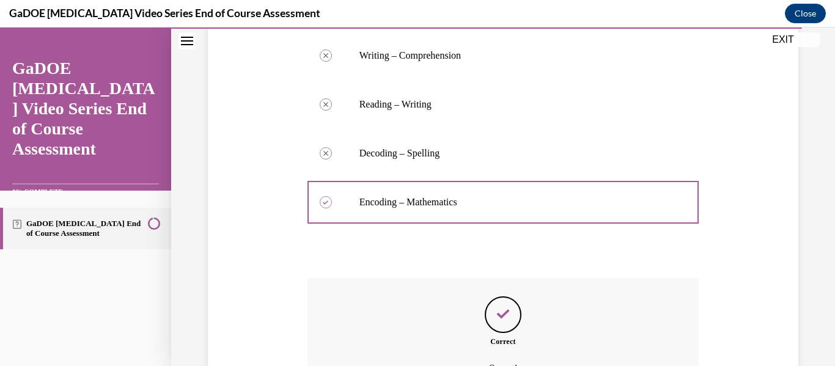
scroll to position [377, 0]
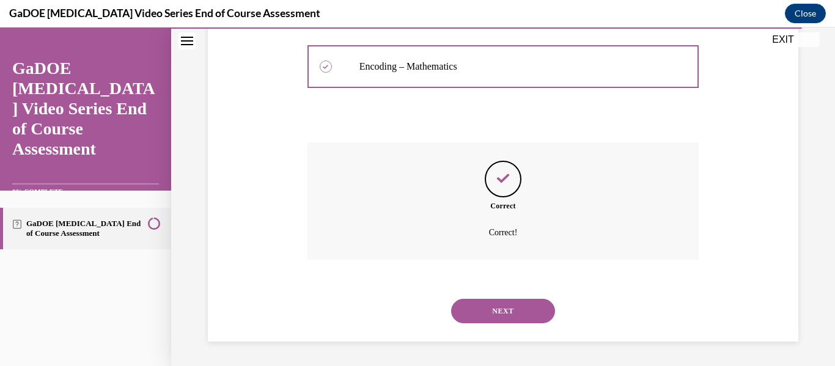
click at [486, 318] on button "NEXT" at bounding box center [503, 311] width 104 height 24
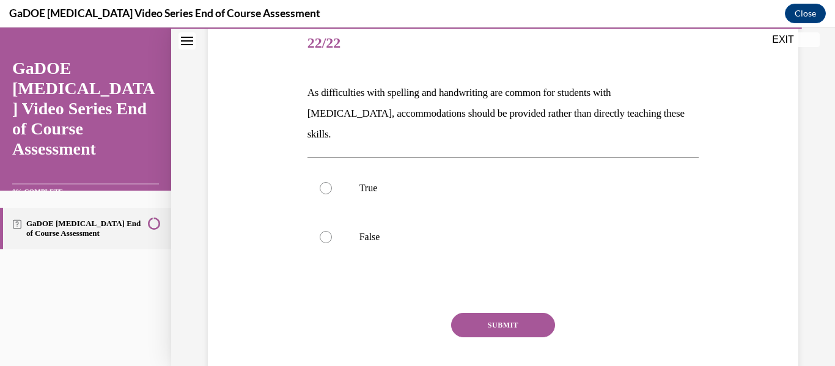
scroll to position [159, 0]
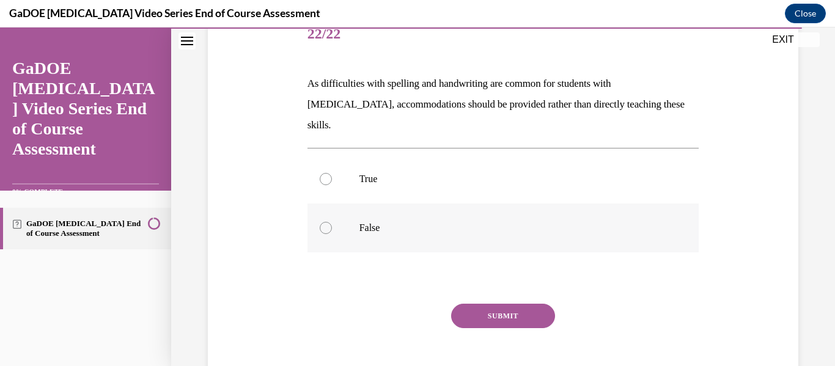
click at [387, 203] on label "False" at bounding box center [503, 227] width 392 height 49
click at [332, 222] on input "False" at bounding box center [326, 228] width 12 height 12
radio input "true"
click at [487, 304] on button "SUBMIT" at bounding box center [503, 316] width 104 height 24
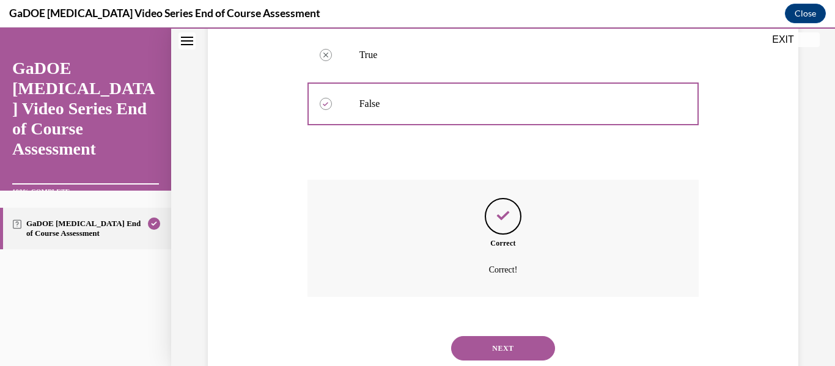
scroll to position [288, 0]
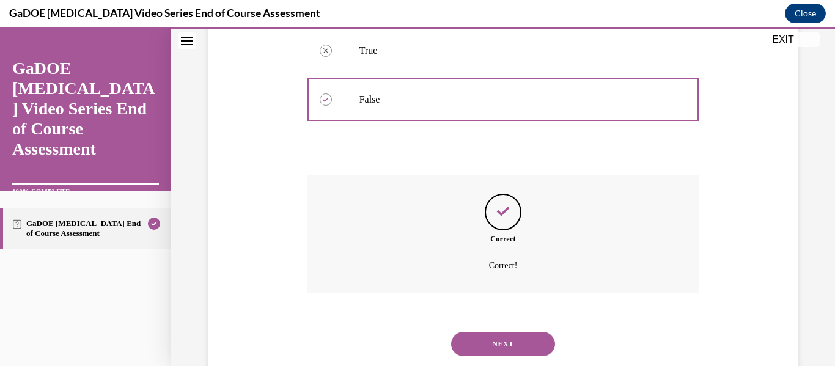
click at [505, 332] on button "NEXT" at bounding box center [503, 344] width 104 height 24
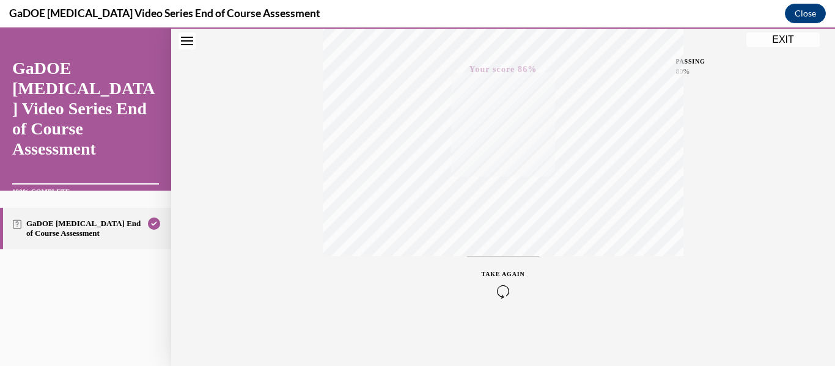
click at [801, 38] on button "EXIT" at bounding box center [782, 39] width 73 height 15
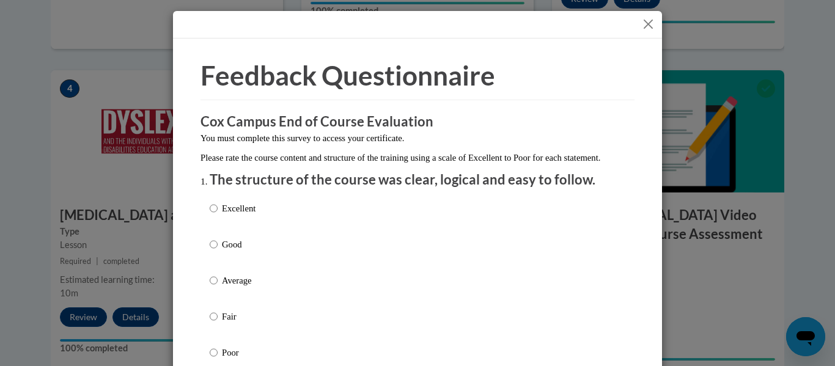
click at [642, 23] on button "Close" at bounding box center [647, 23] width 15 height 15
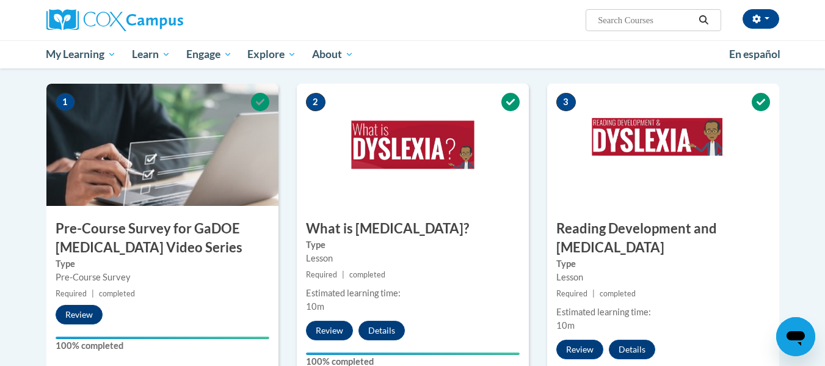
scroll to position [0, 0]
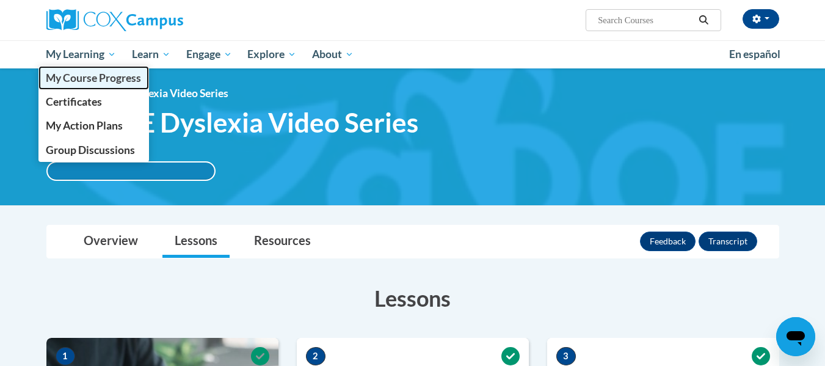
click at [89, 81] on span "My Course Progress" at bounding box center [93, 77] width 95 height 13
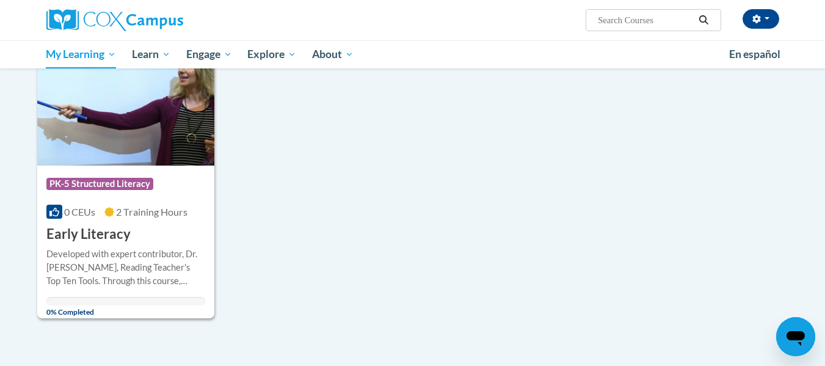
scroll to position [1149, 0]
